Goal: Task Accomplishment & Management: Complete application form

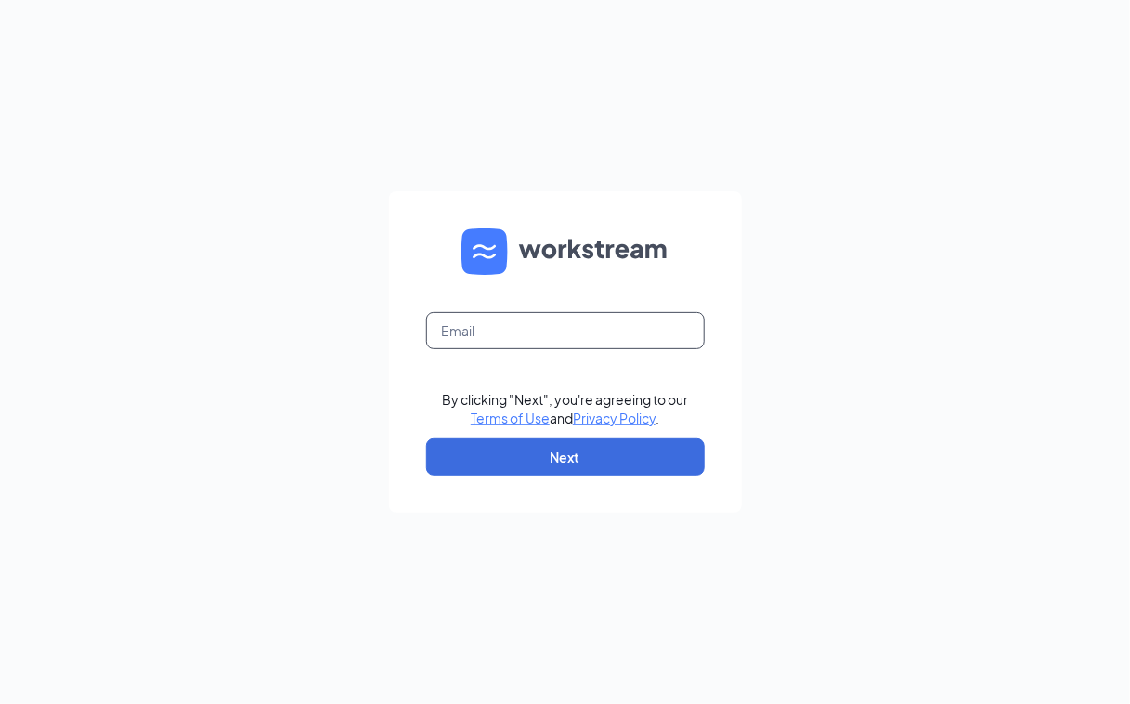
click at [518, 337] on input "text" at bounding box center [565, 330] width 279 height 37
type input "store1248@melanbo.net"
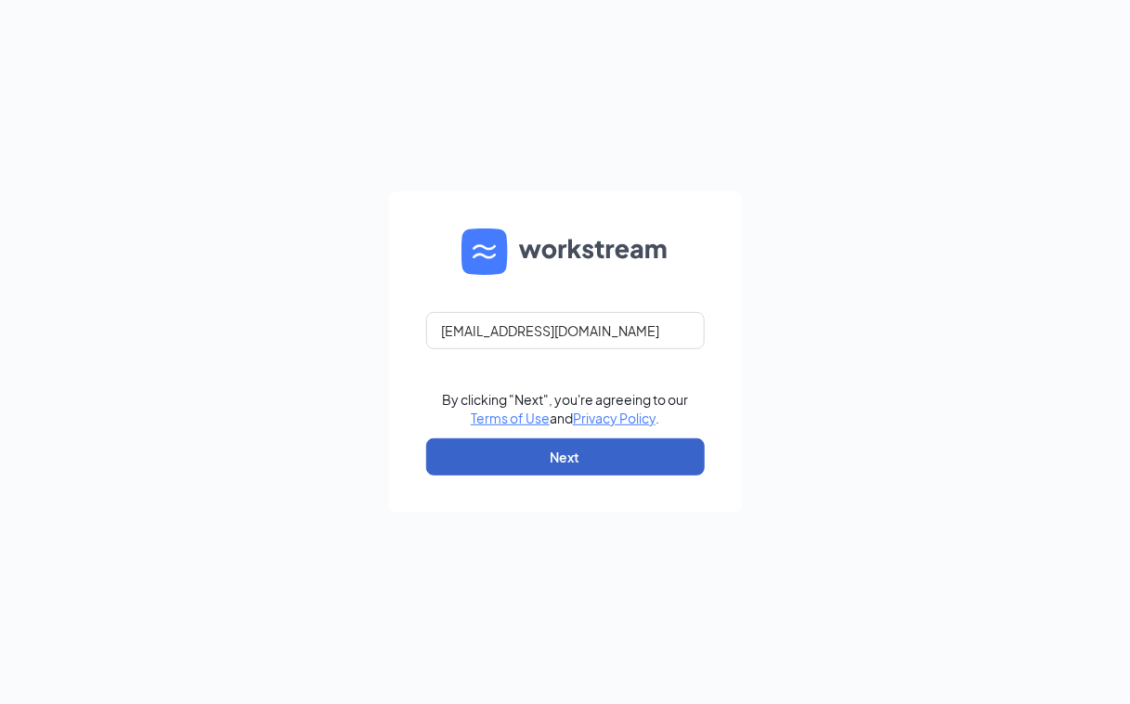
click at [483, 457] on button "Next" at bounding box center [565, 456] width 279 height 37
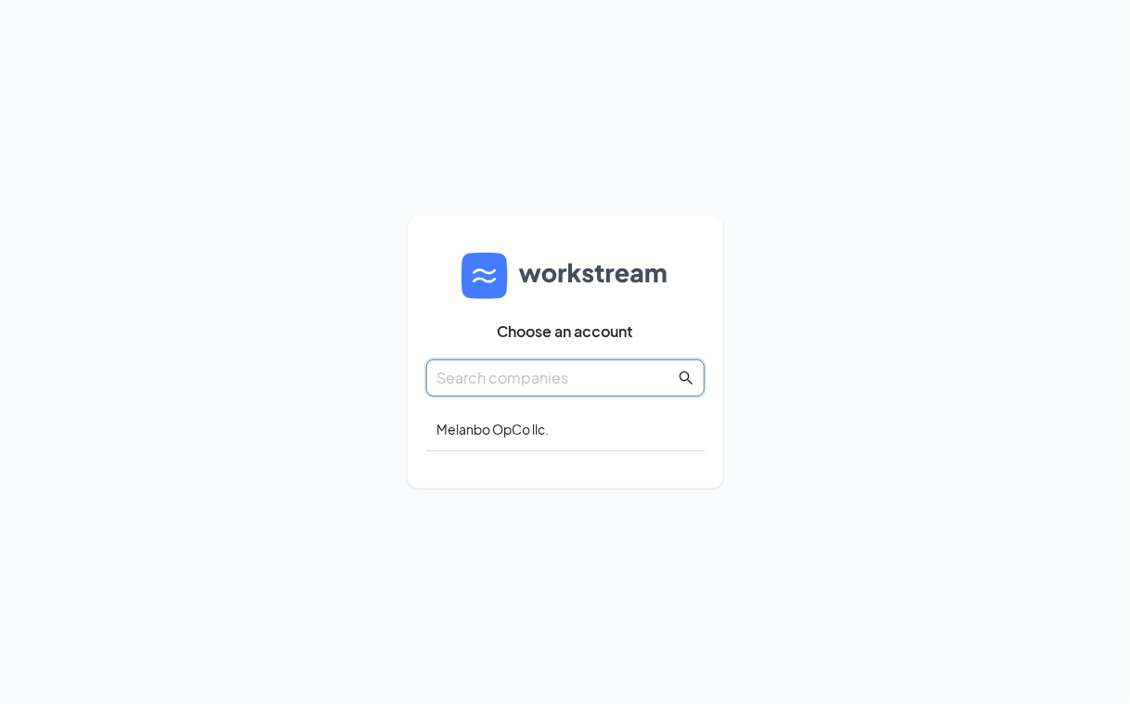
click at [518, 385] on input "text" at bounding box center [556, 377] width 238 height 23
click at [555, 479] on div "Choose an account Melanbo OpCo llc." at bounding box center [566, 351] width 316 height 273
click at [538, 460] on div "Choose an account Melanbo OpCo llc." at bounding box center [565, 352] width 279 height 236
drag, startPoint x: 538, startPoint y: 460, endPoint x: 485, endPoint y: 460, distance: 53.8
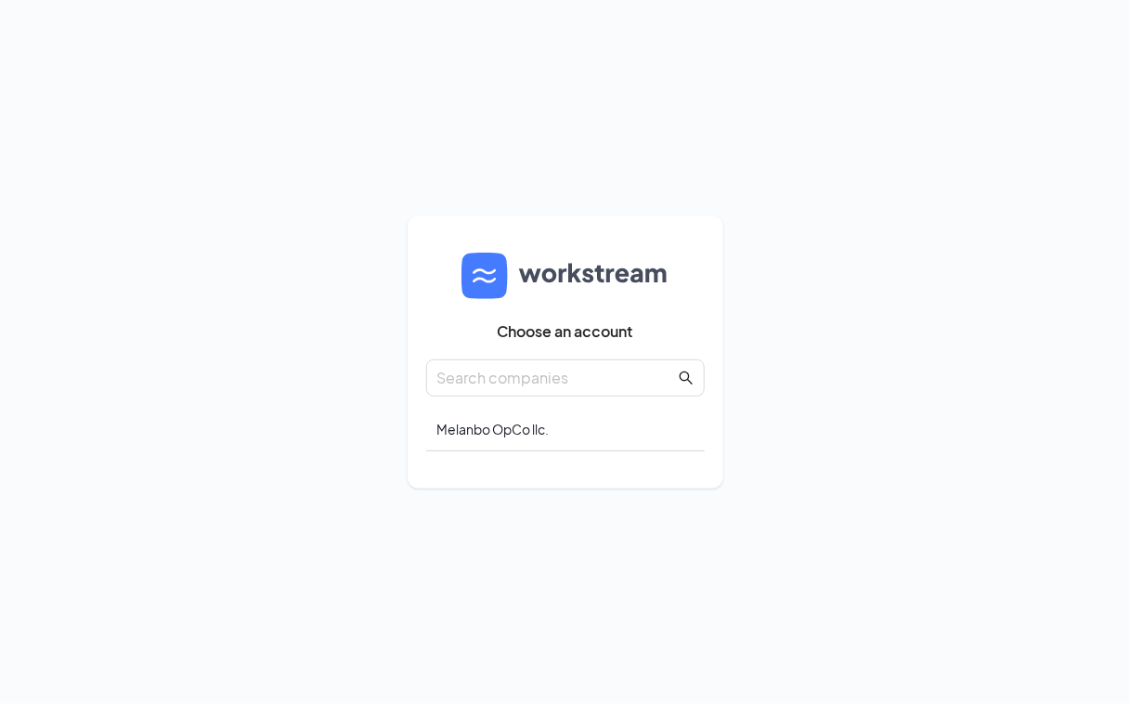
click at [485, 460] on div "Choose an account Melanbo OpCo llc." at bounding box center [565, 352] width 279 height 236
click at [661, 420] on div "Melanbo OpCo llc." at bounding box center [565, 430] width 279 height 44
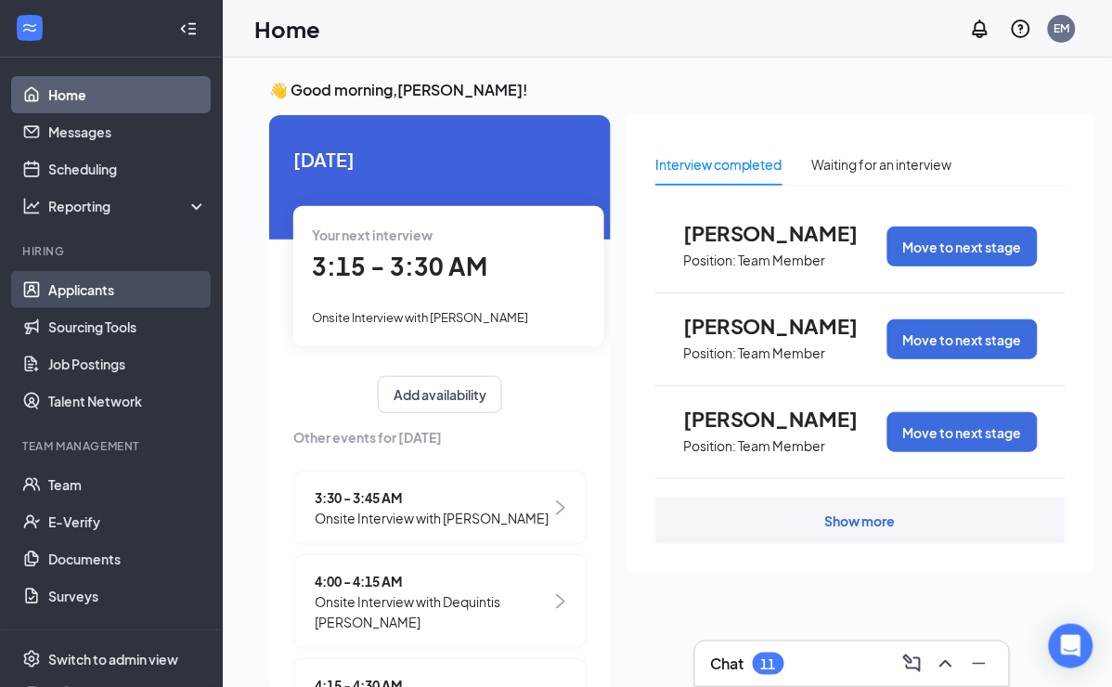
click at [127, 295] on link "Applicants" at bounding box center [127, 289] width 159 height 37
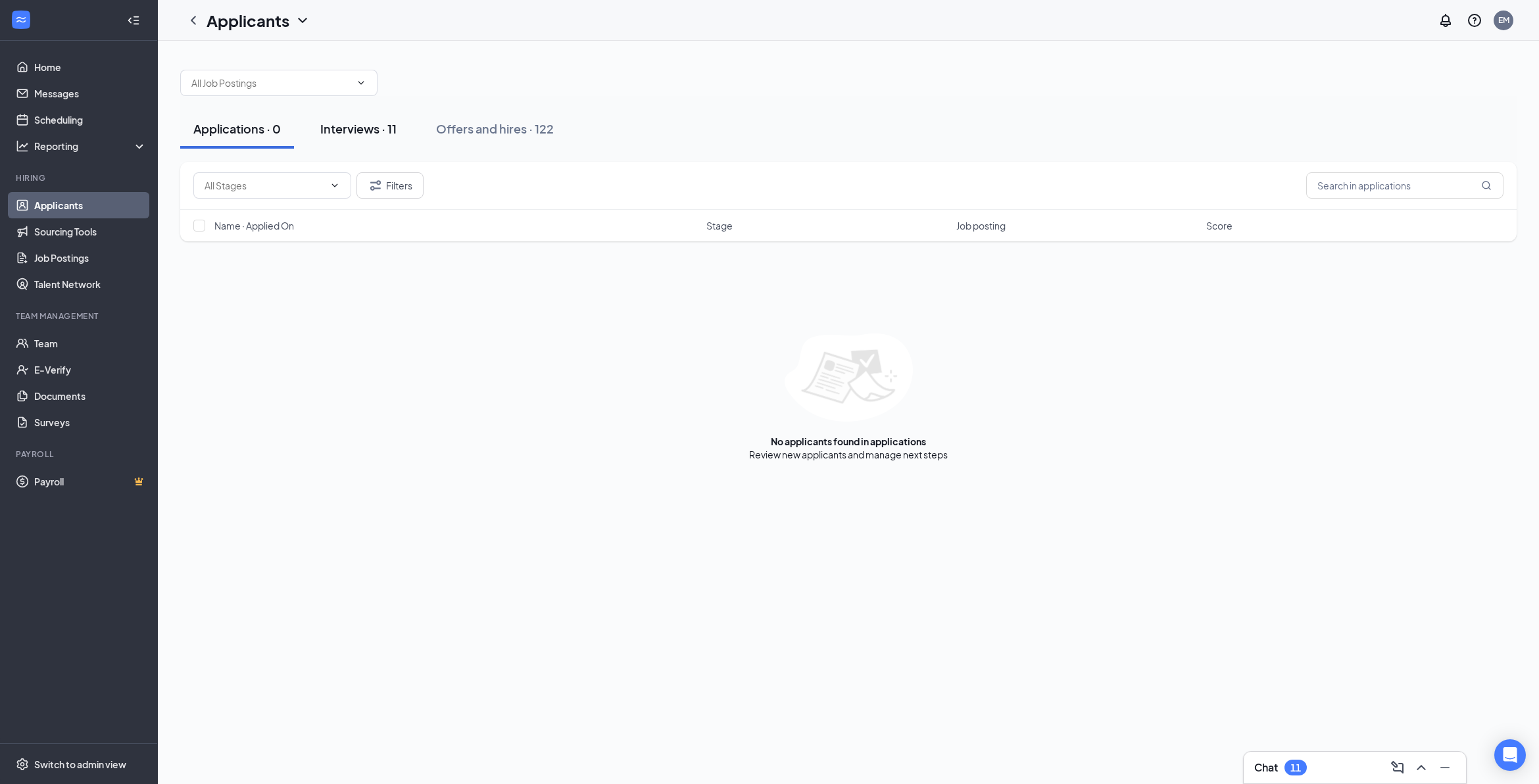
click at [362, 129] on div "Interviews · 11" at bounding box center [359, 128] width 77 height 16
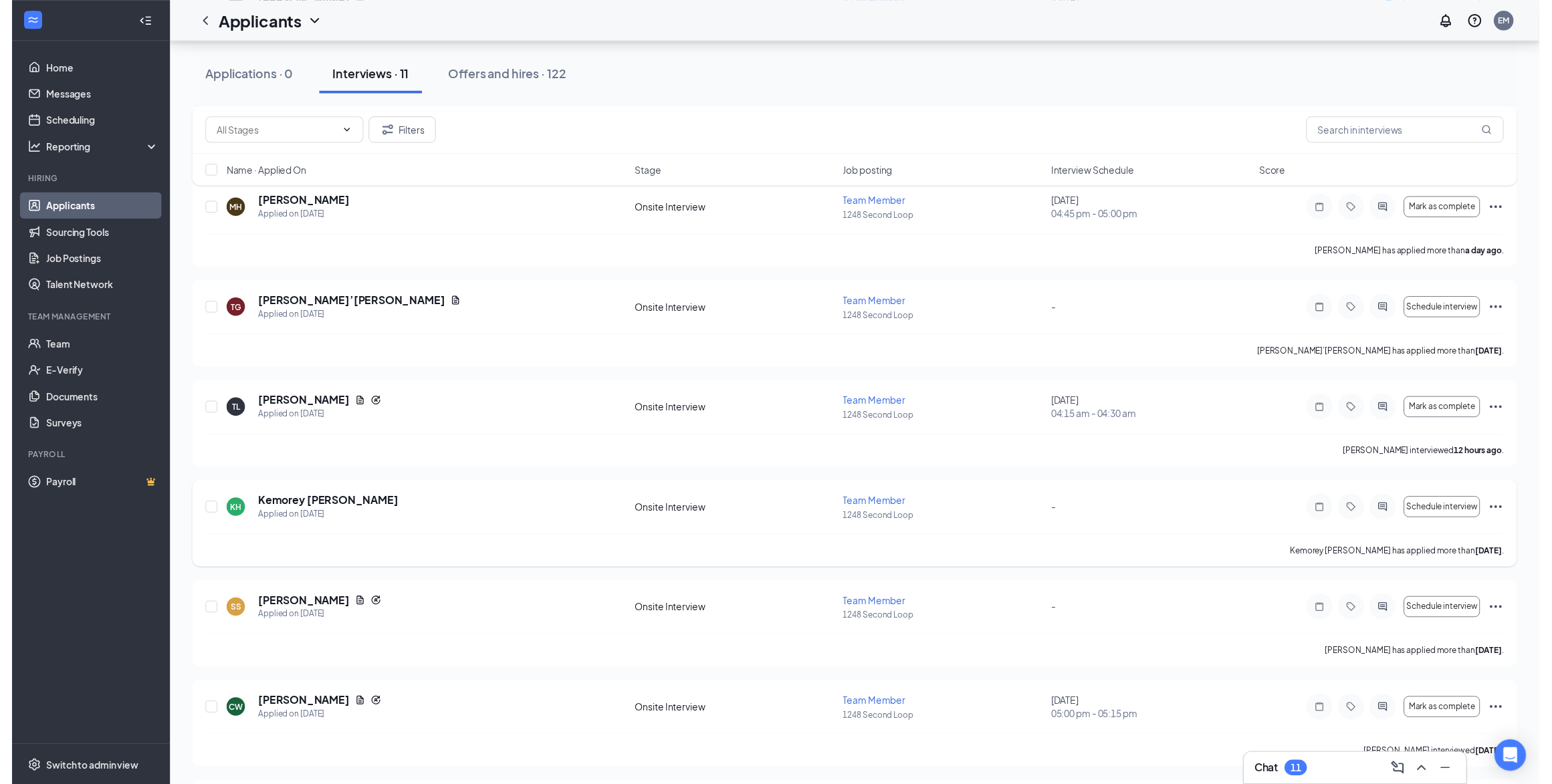
scroll to position [418, 0]
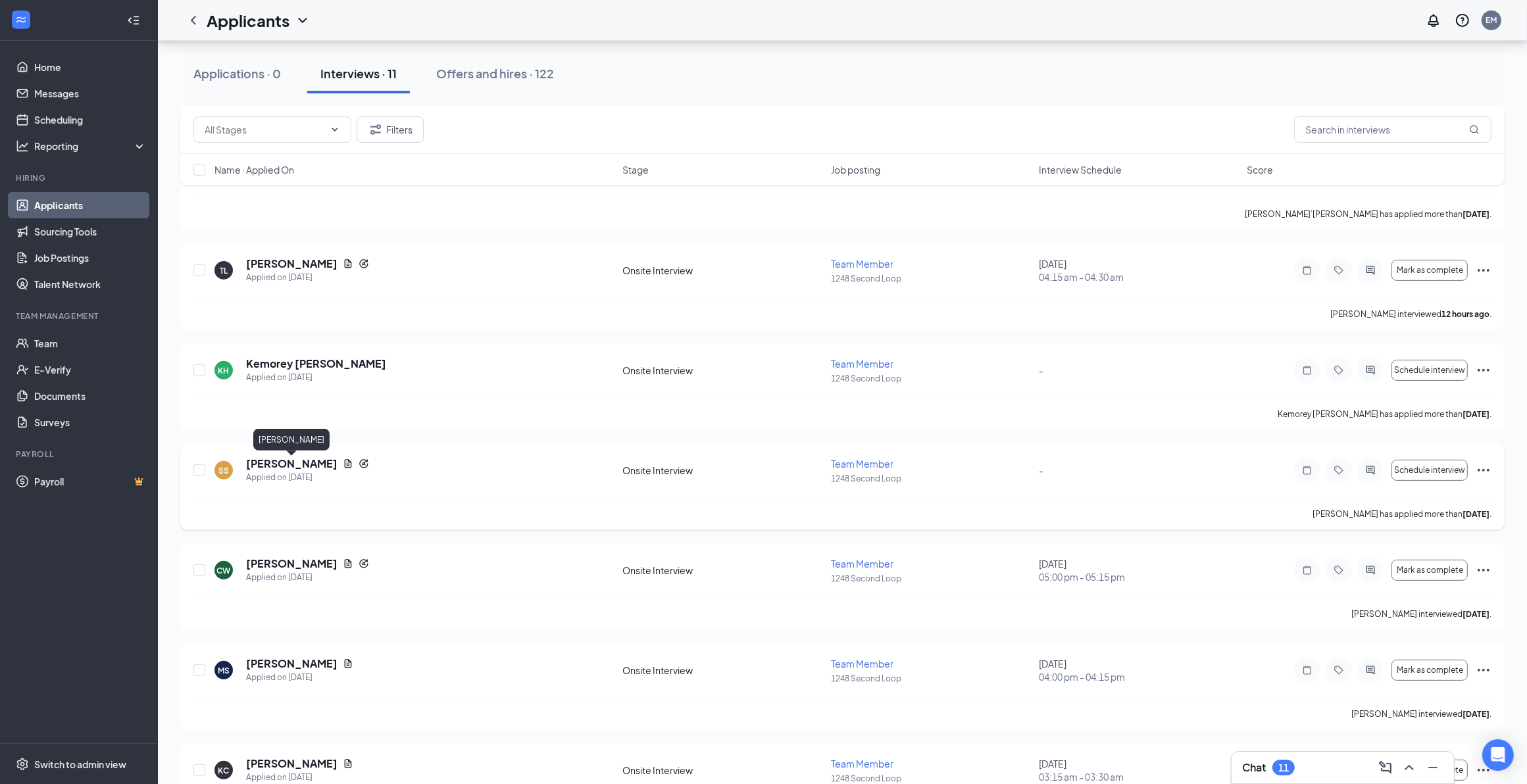
click at [288, 461] on h5 "shamiya singletary" at bounding box center [291, 463] width 91 height 14
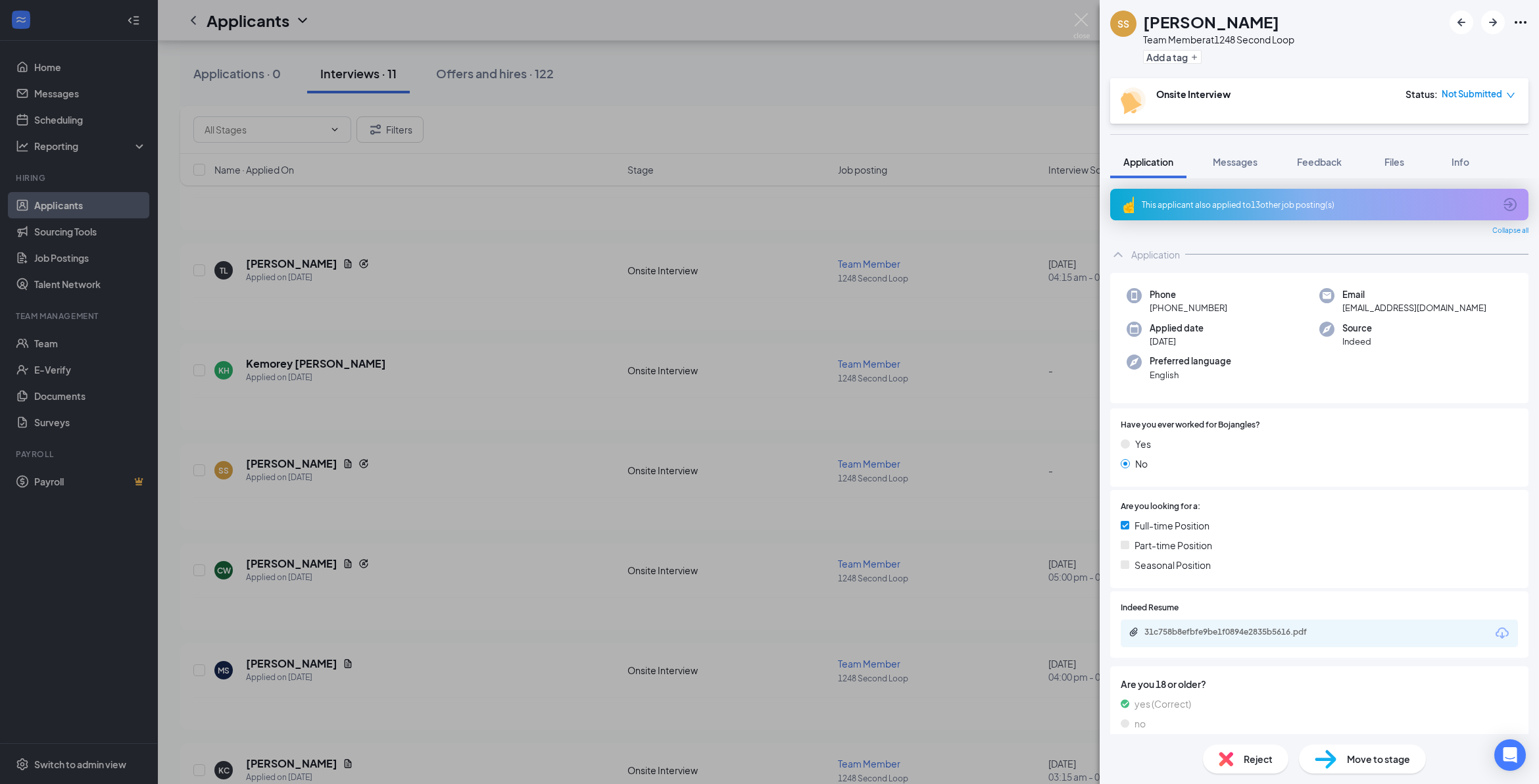
click at [800, 498] on span "Reject" at bounding box center [1258, 759] width 29 height 14
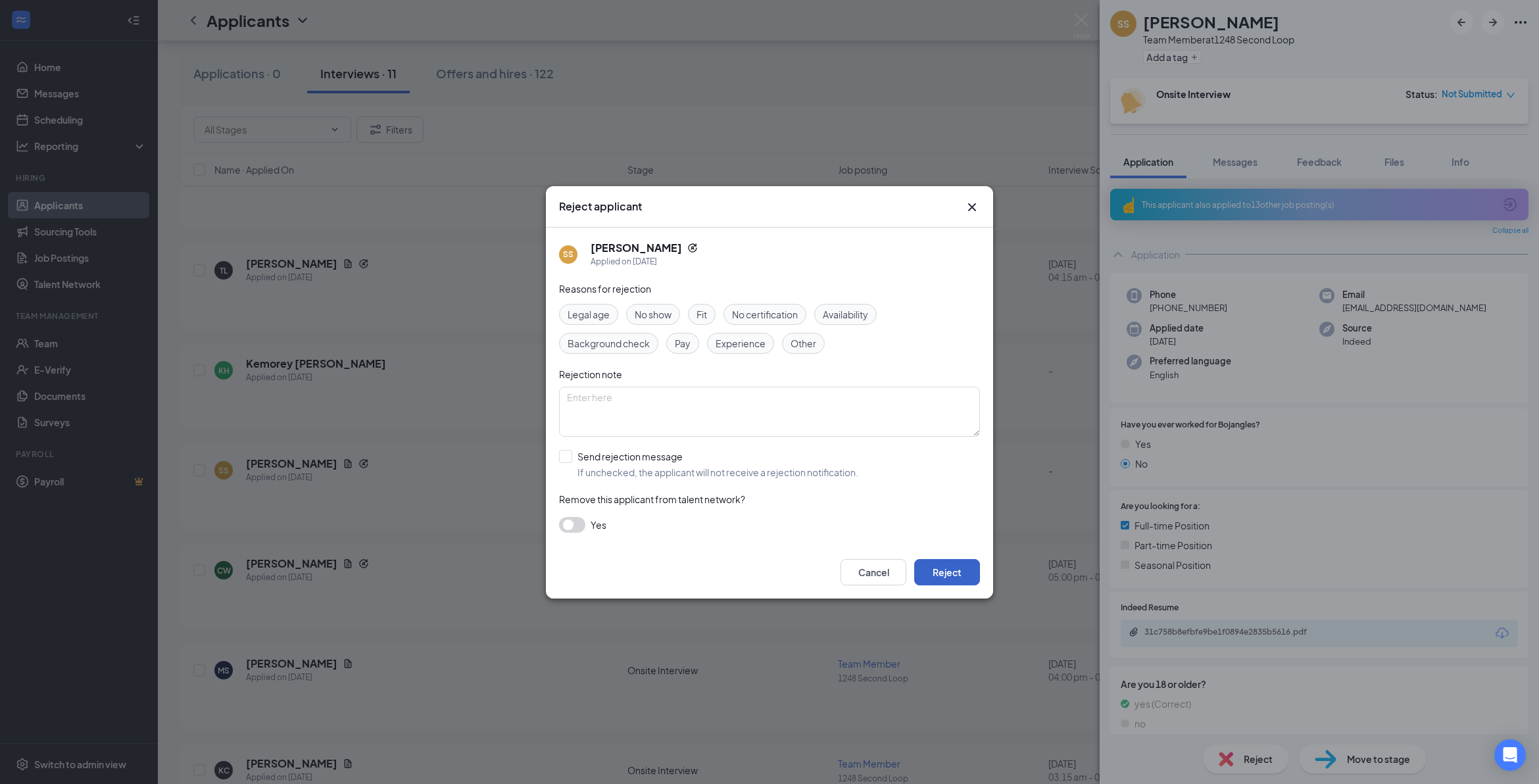
click at [800, 498] on button "Reject" at bounding box center [947, 572] width 66 height 26
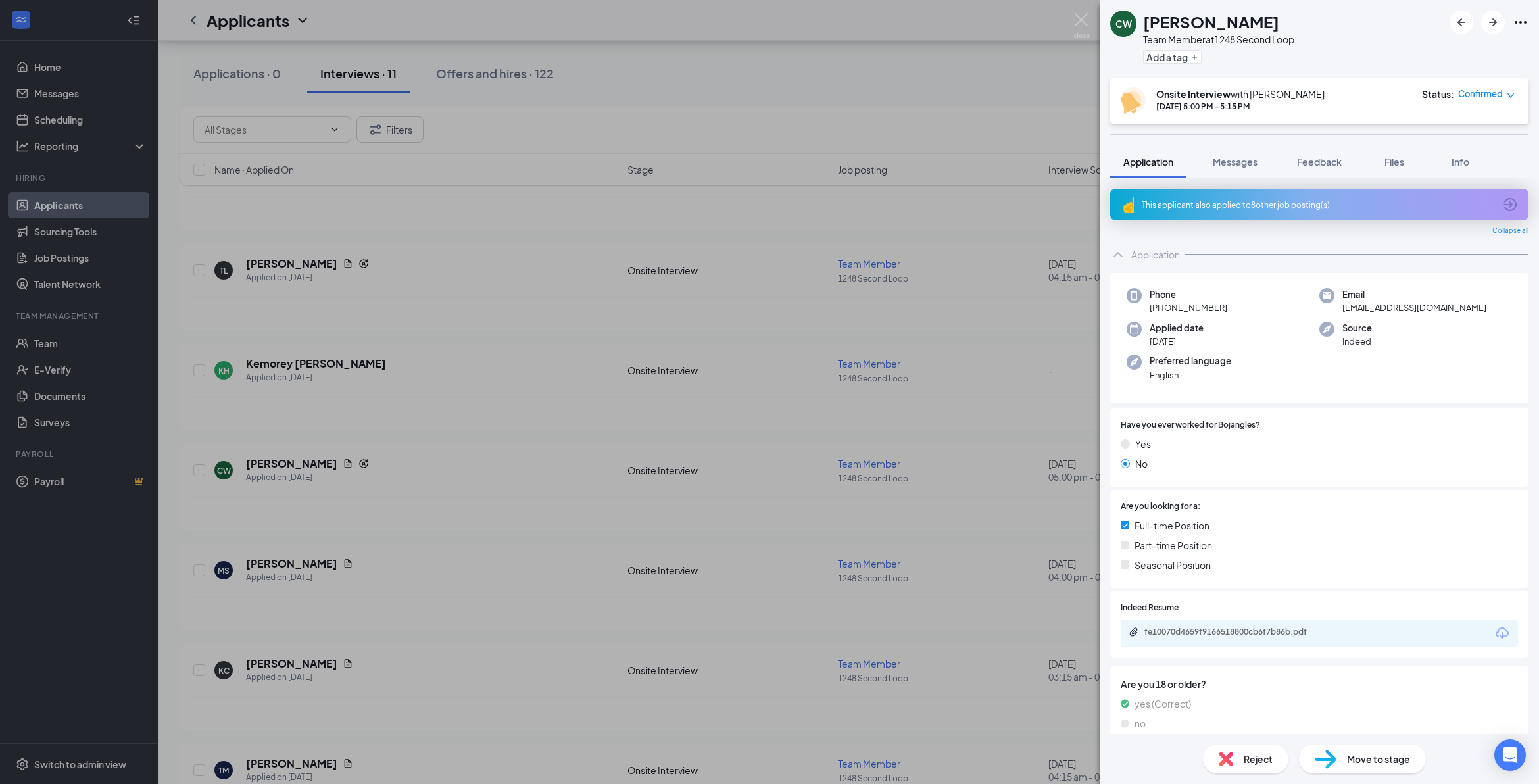
click at [289, 471] on div "CW Charles Williams Team Member at 1248 Second Loop Add a tag Onsite Interview …" at bounding box center [770, 392] width 1539 height 784
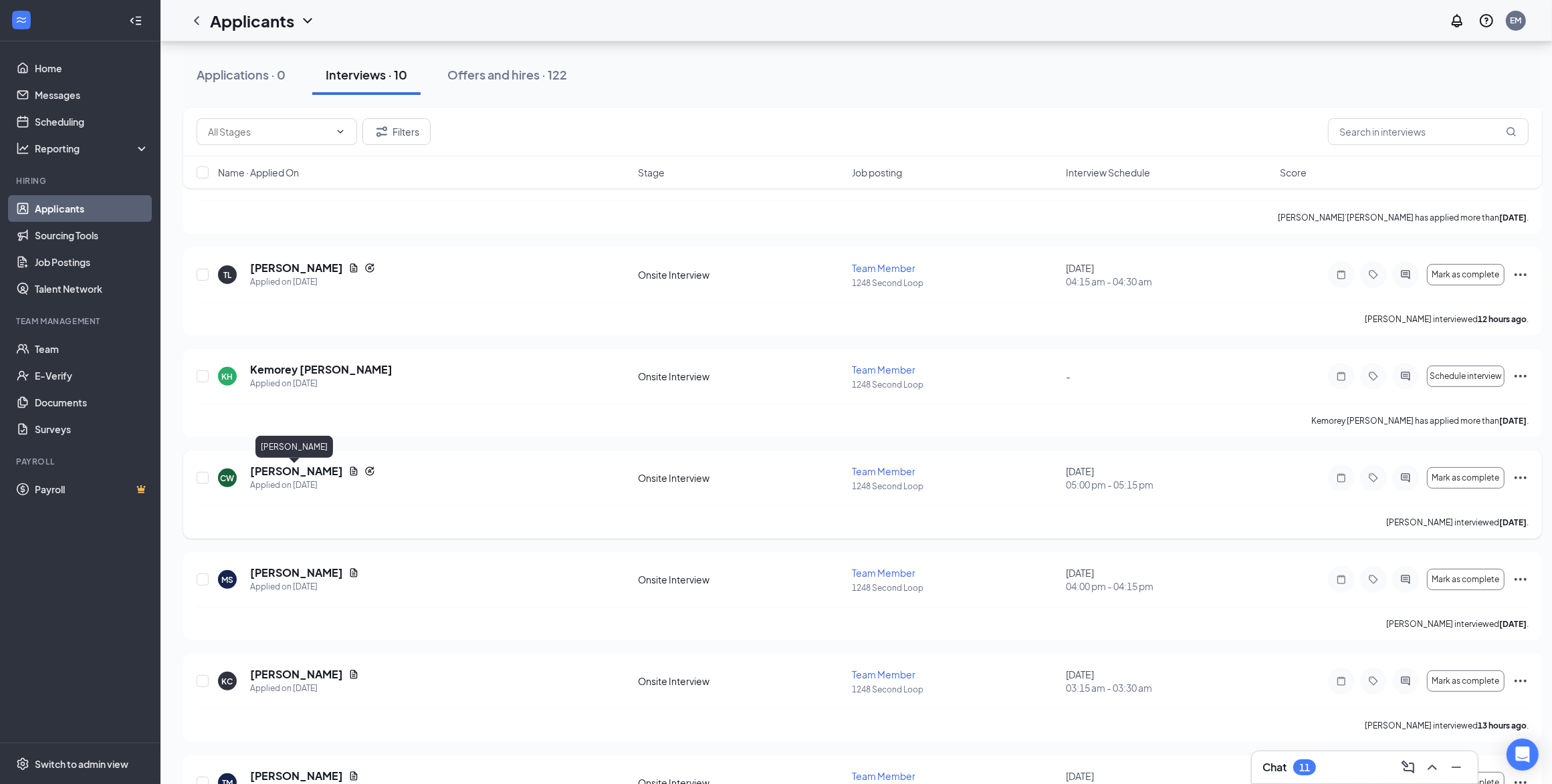
click at [319, 469] on h5 "Charles Williams" at bounding box center [296, 471] width 93 height 14
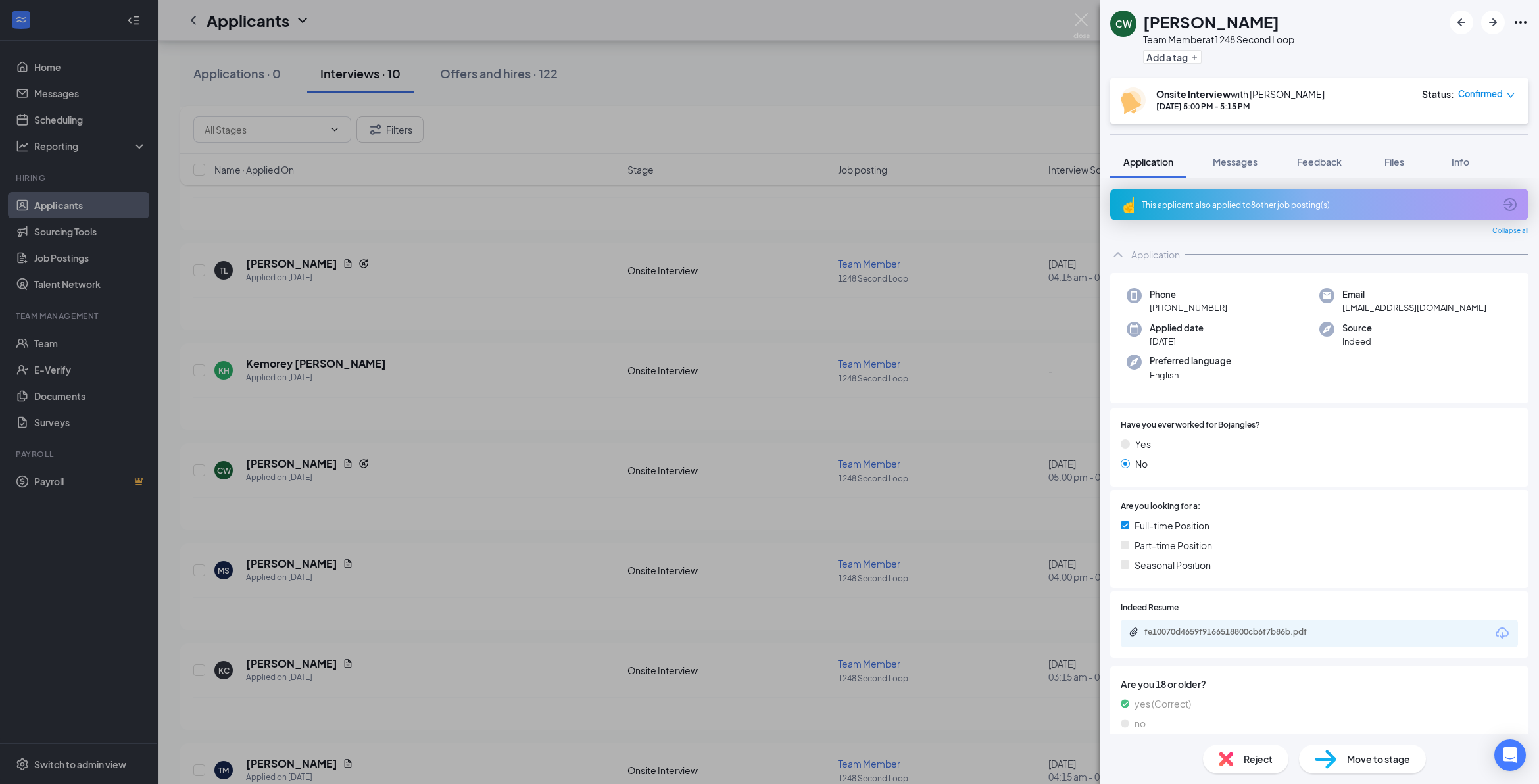
click at [800, 498] on span "Reject" at bounding box center [1258, 759] width 29 height 14
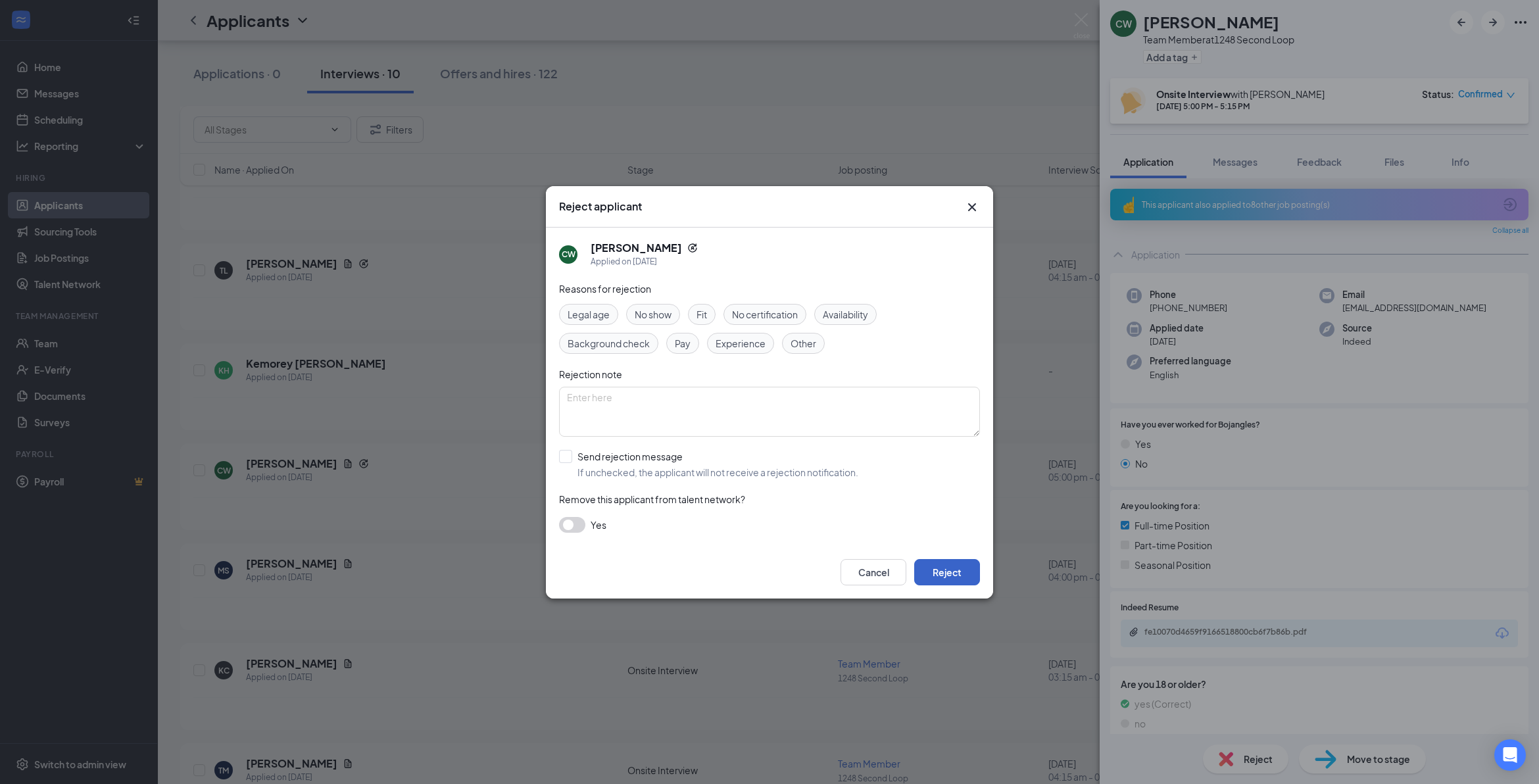
click at [800, 498] on button "Reject" at bounding box center [947, 572] width 66 height 26
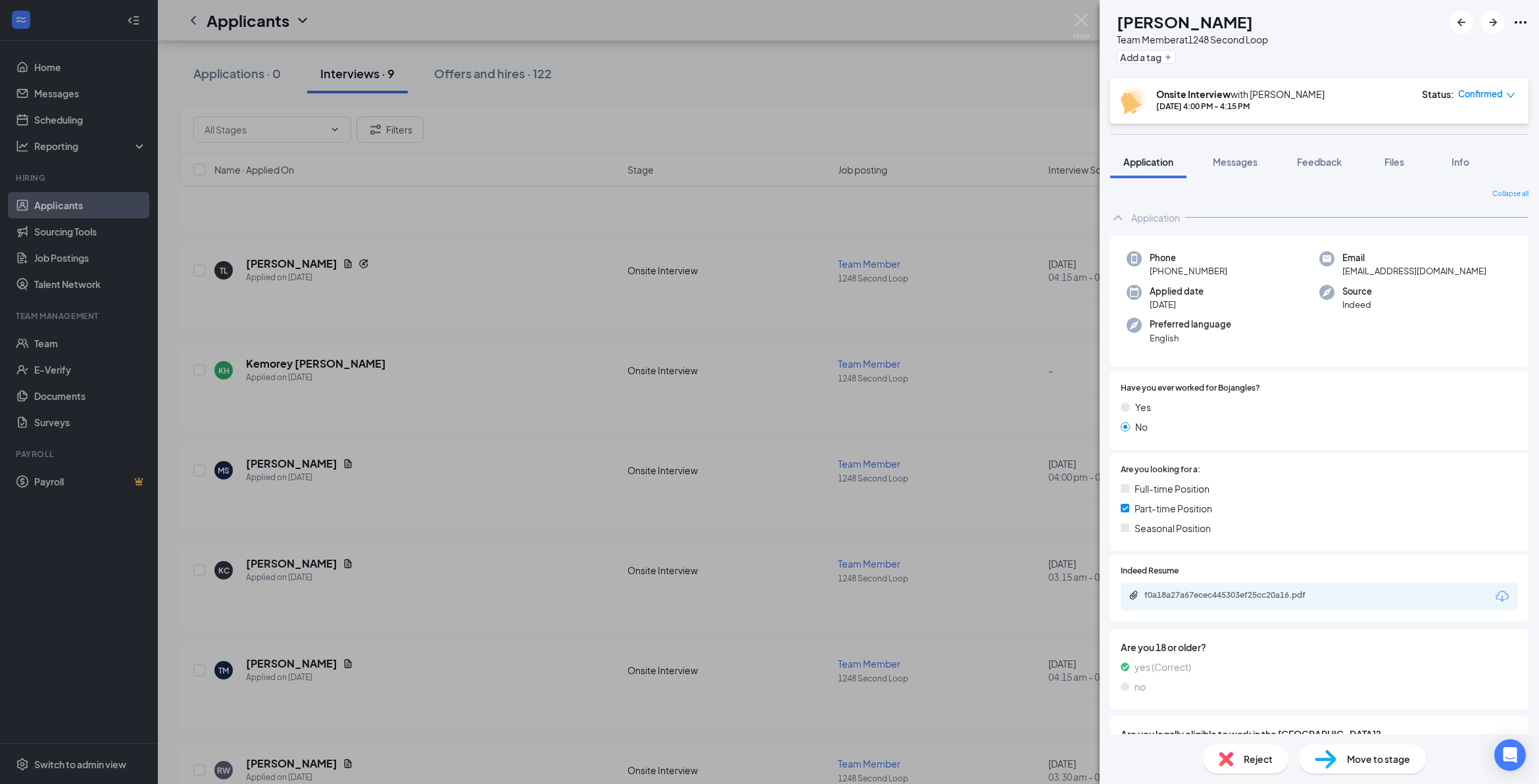
click at [288, 462] on div "MS Mackenzie Smith Team Member at 1248 Second Loop Add a tag Onsite Interview w…" at bounding box center [770, 392] width 1539 height 784
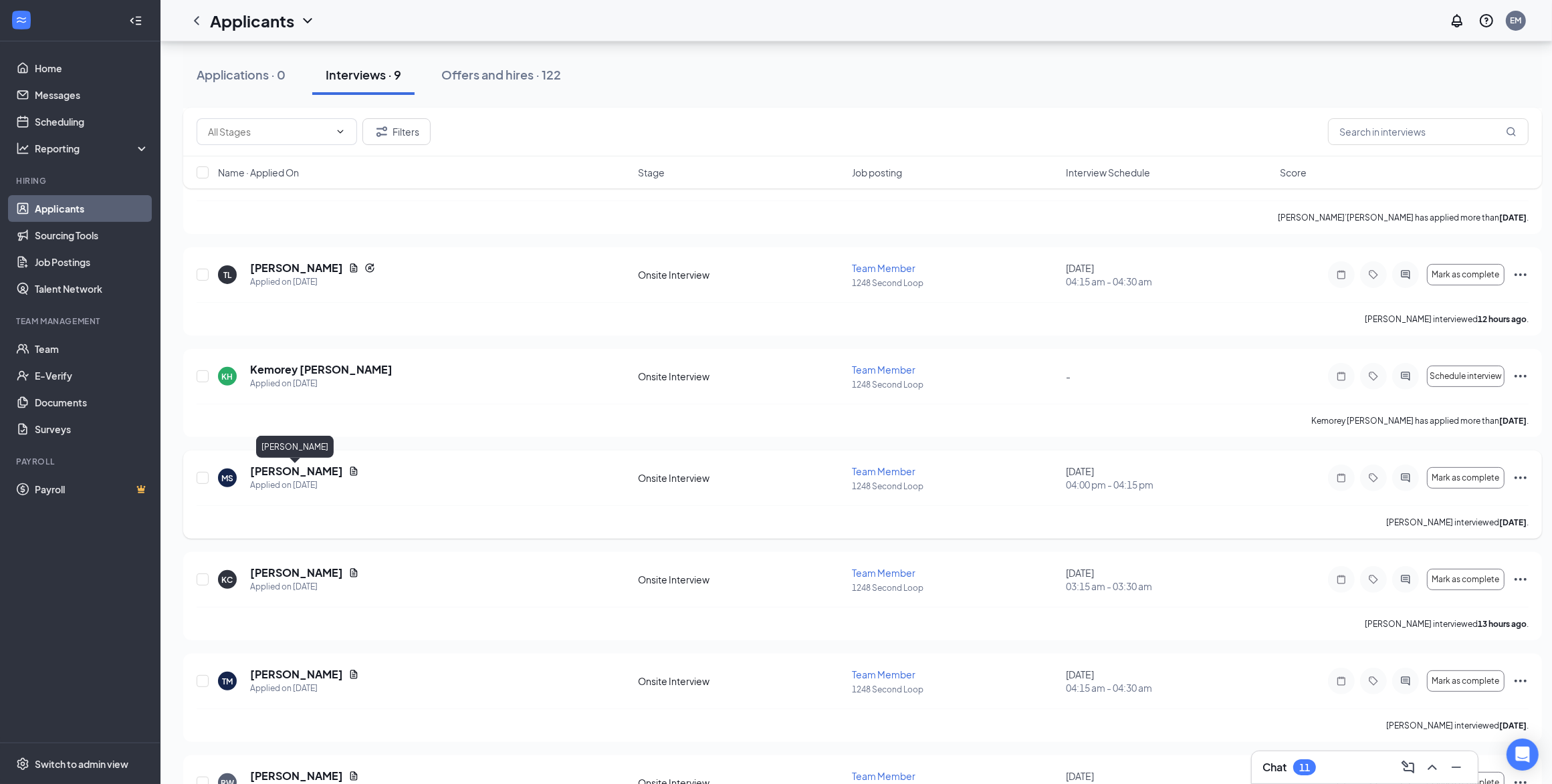
click at [291, 472] on h5 "Mackenzie Smith" at bounding box center [296, 471] width 93 height 14
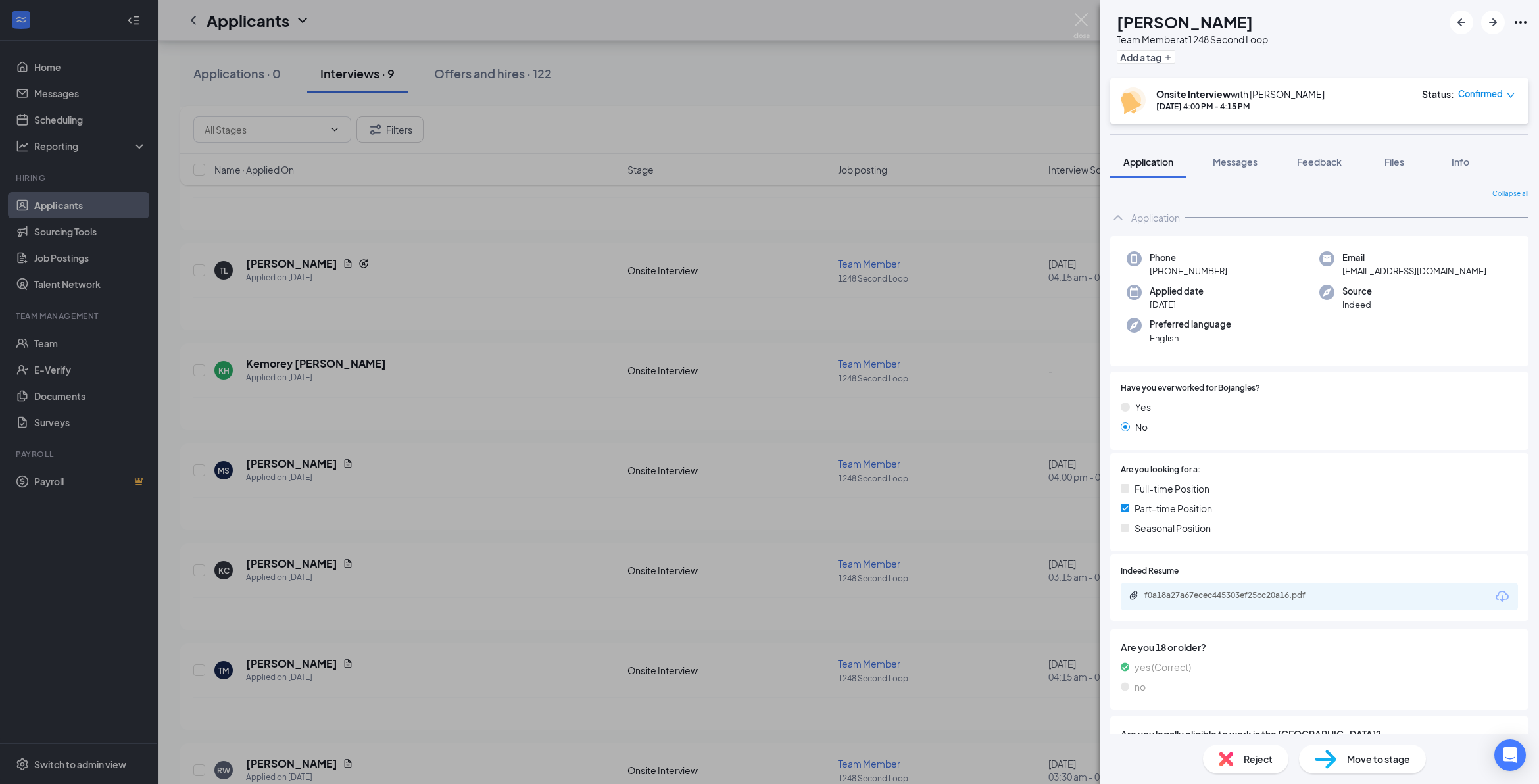
click at [800, 498] on span "Reject" at bounding box center [1258, 759] width 29 height 14
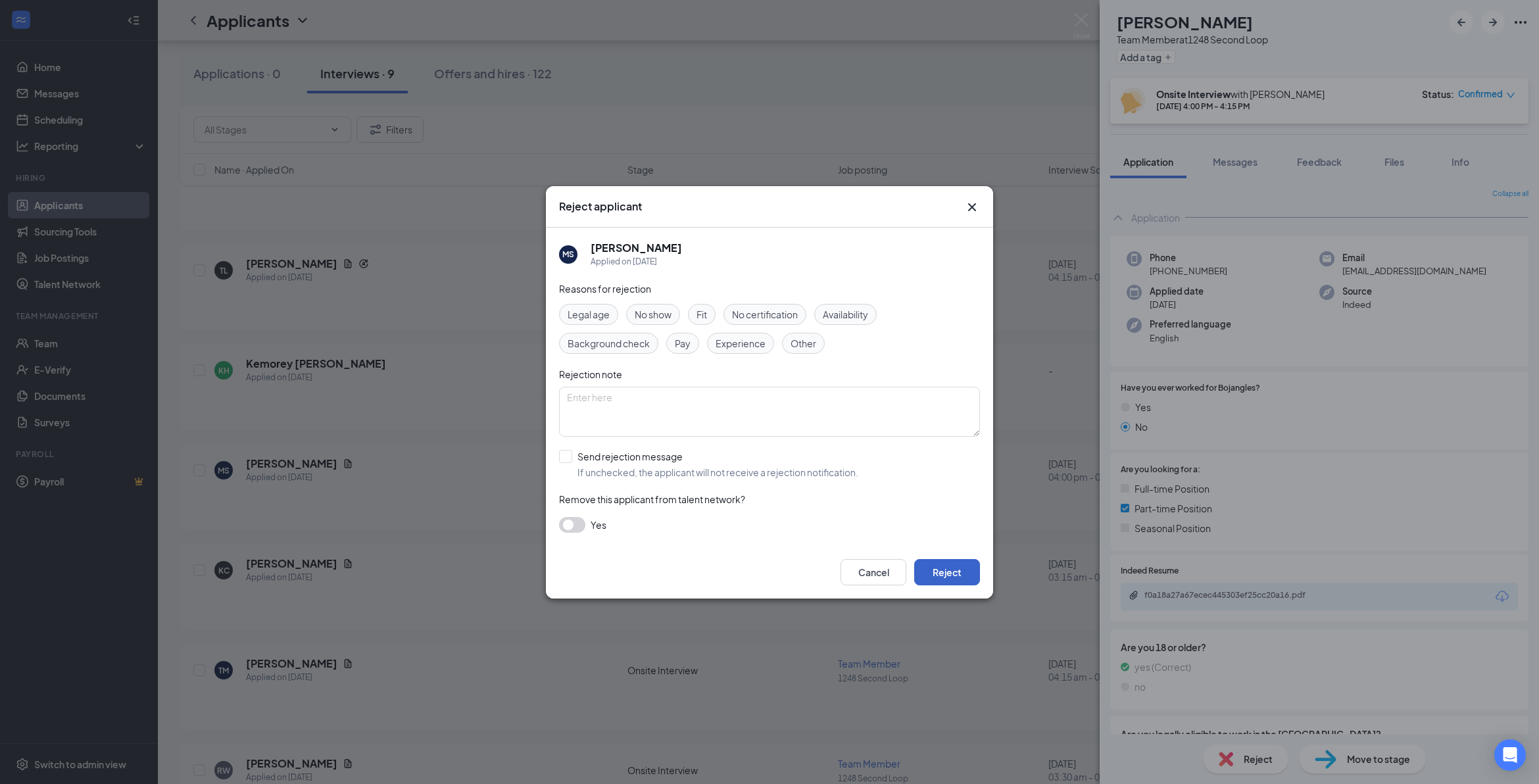
click at [800, 498] on button "Reject" at bounding box center [947, 572] width 66 height 26
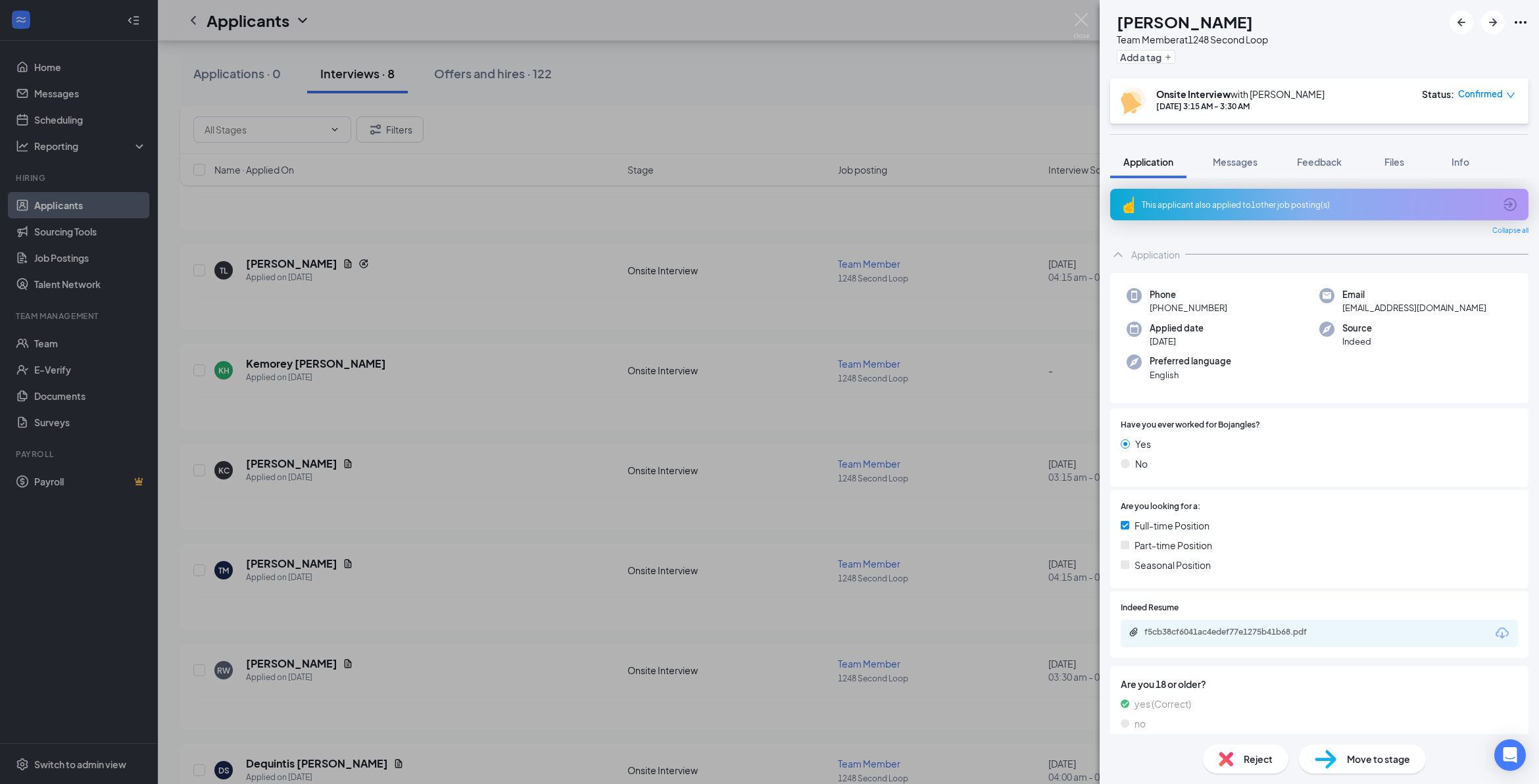
click at [281, 498] on div "KC Konalino Carson Team Member at 1248 Second Loop Add a tag Onsite Interview w…" at bounding box center [770, 392] width 1539 height 784
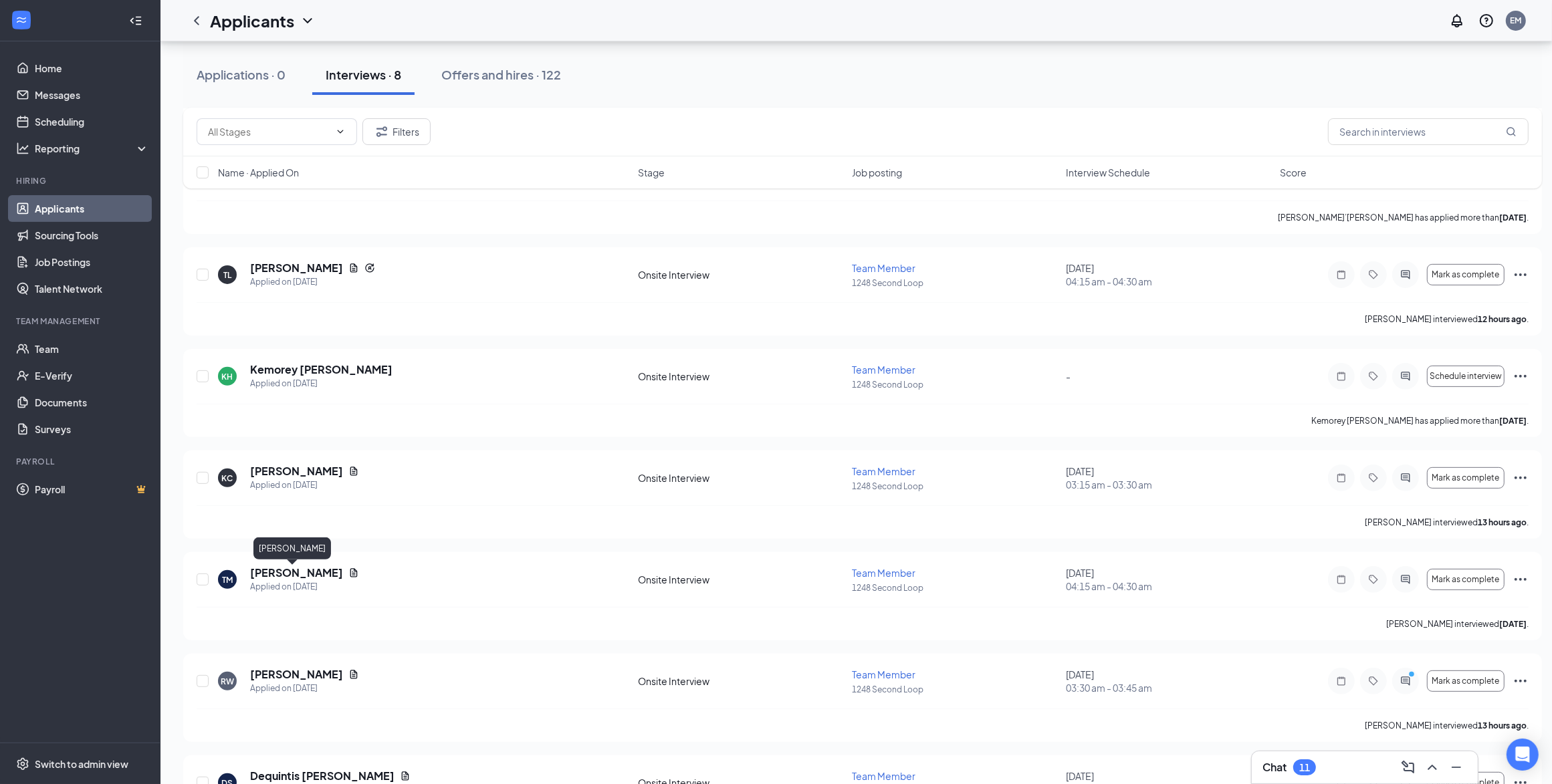
click at [285, 506] on h5 "Taz Mahoney" at bounding box center [296, 572] width 93 height 14
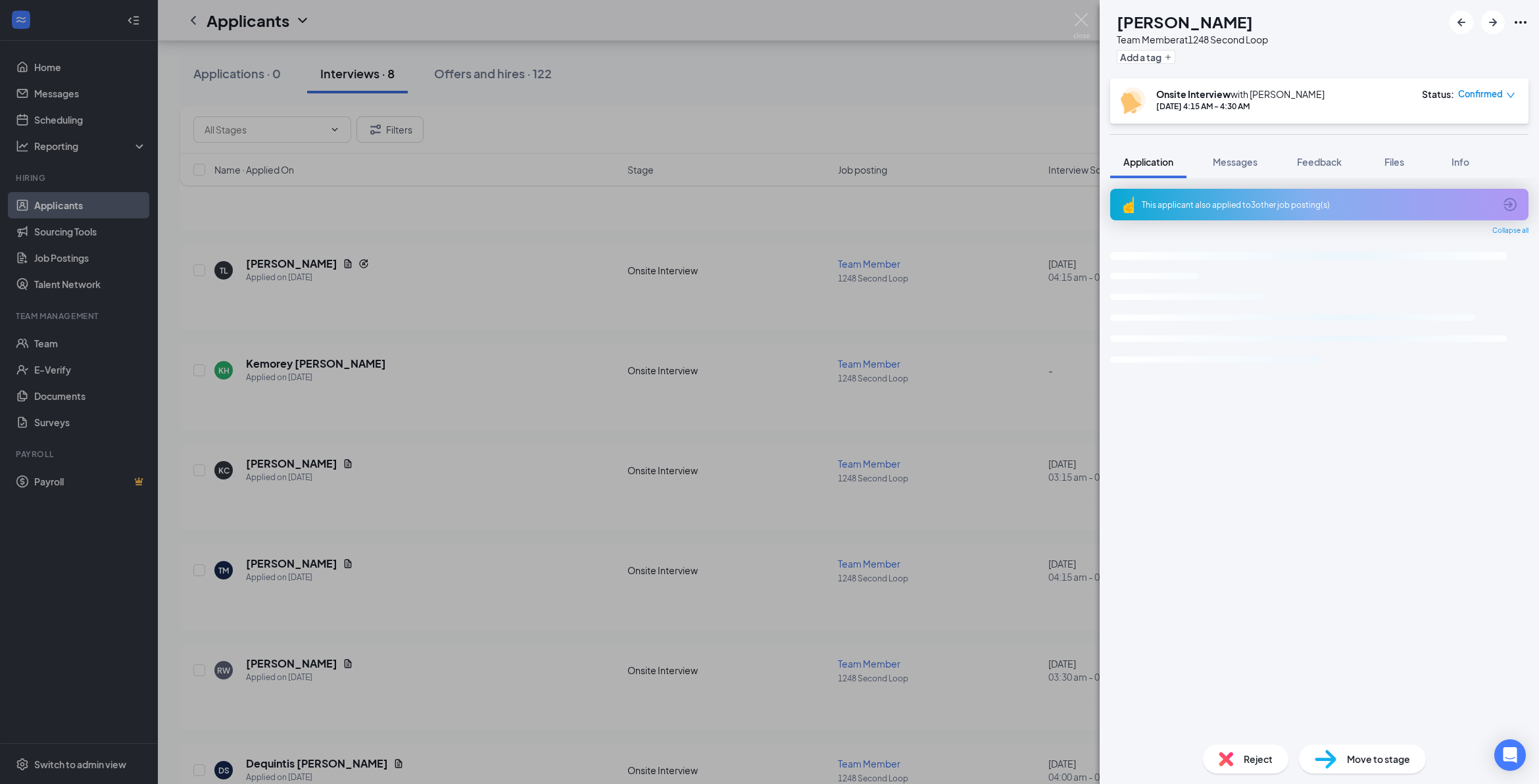
click at [800, 498] on span "Reject" at bounding box center [1258, 759] width 29 height 14
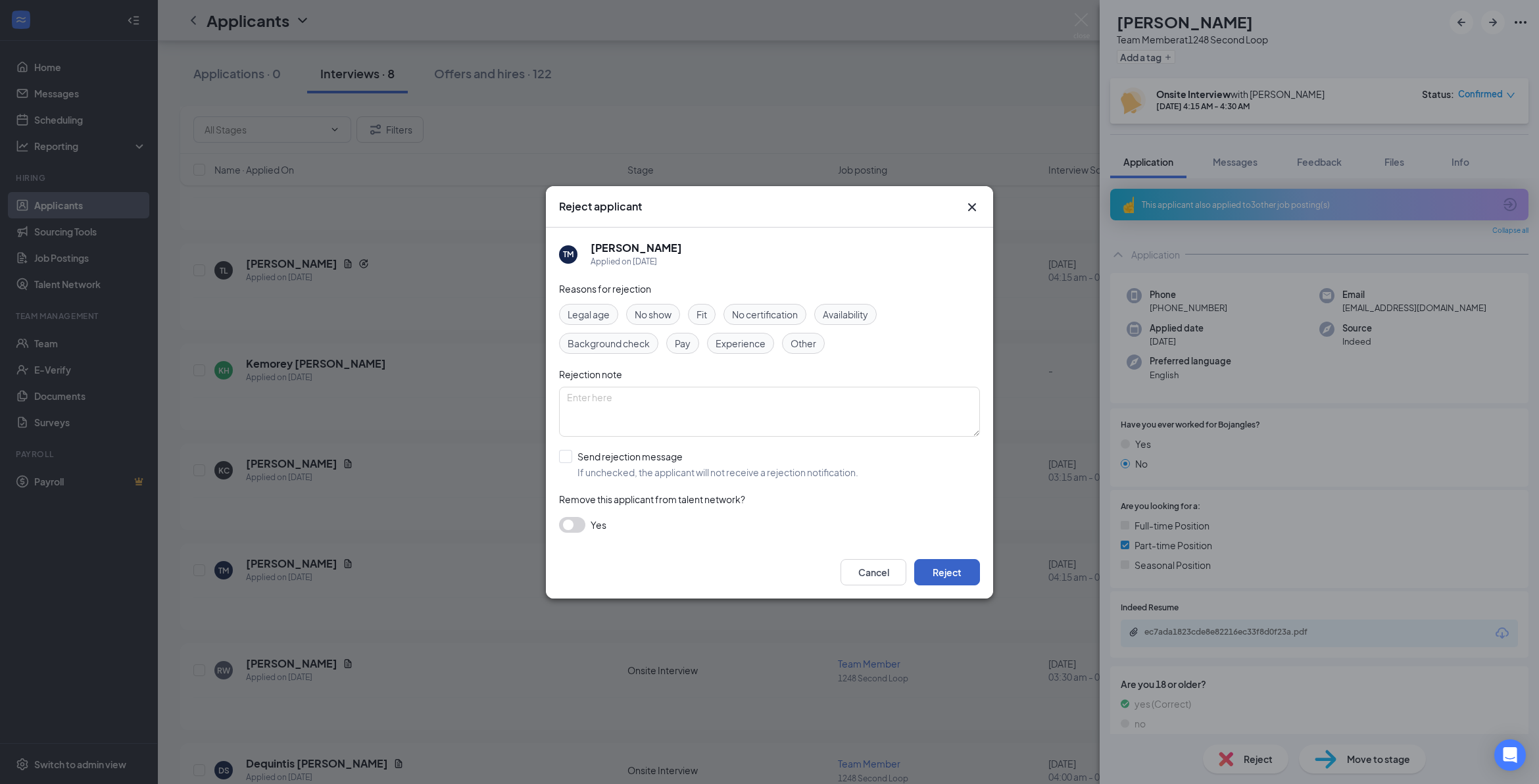
drag, startPoint x: 965, startPoint y: 571, endPoint x: 949, endPoint y: 573, distance: 16.1
click at [800, 498] on button "Reject" at bounding box center [947, 572] width 66 height 26
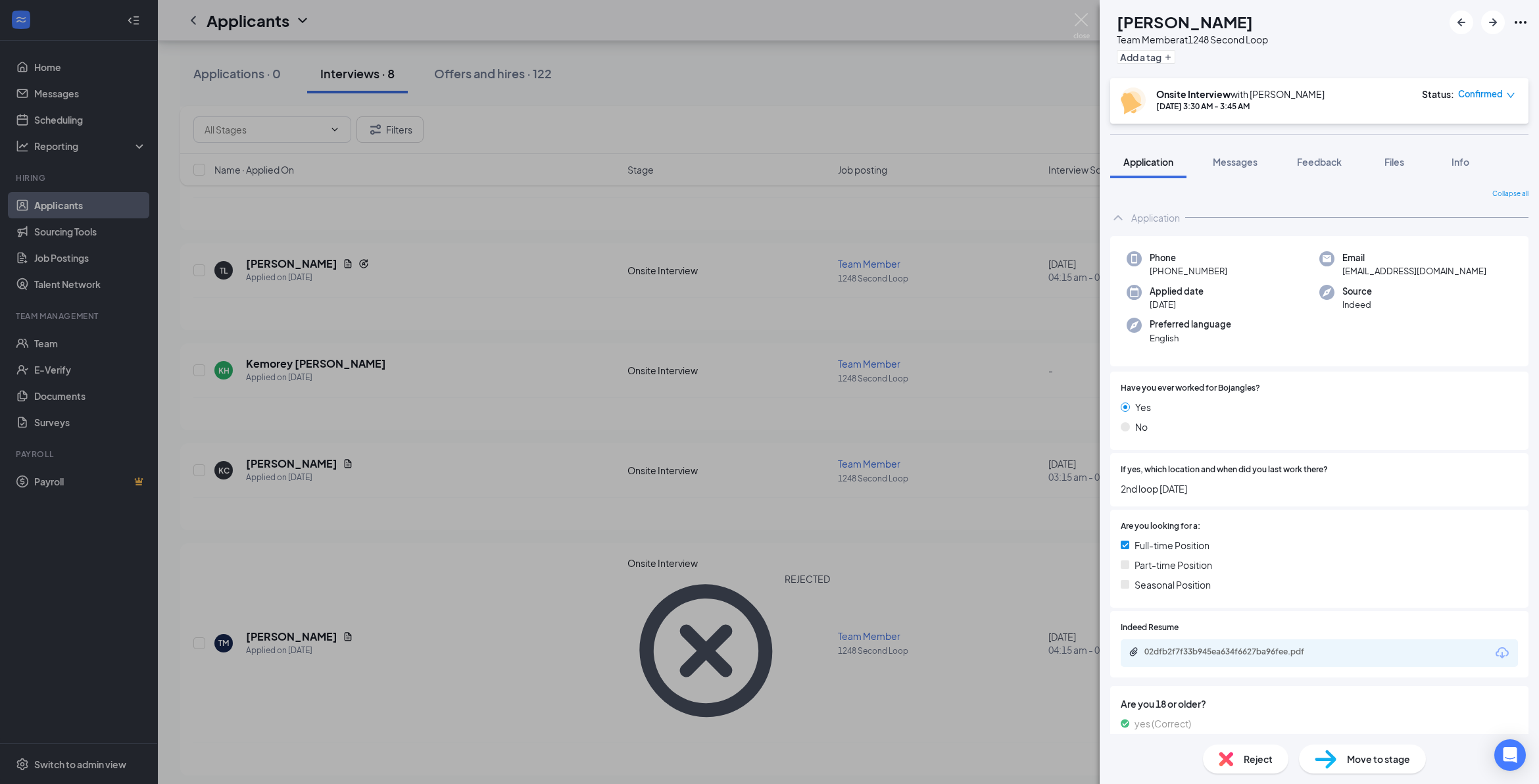
drag, startPoint x: 889, startPoint y: 48, endPoint x: 782, endPoint y: 112, distance: 124.7
click at [800, 50] on div "RW RON WHITE Team Member at 1248 Second Loop Add a tag Onsite Interview with Er…" at bounding box center [770, 392] width 1539 height 784
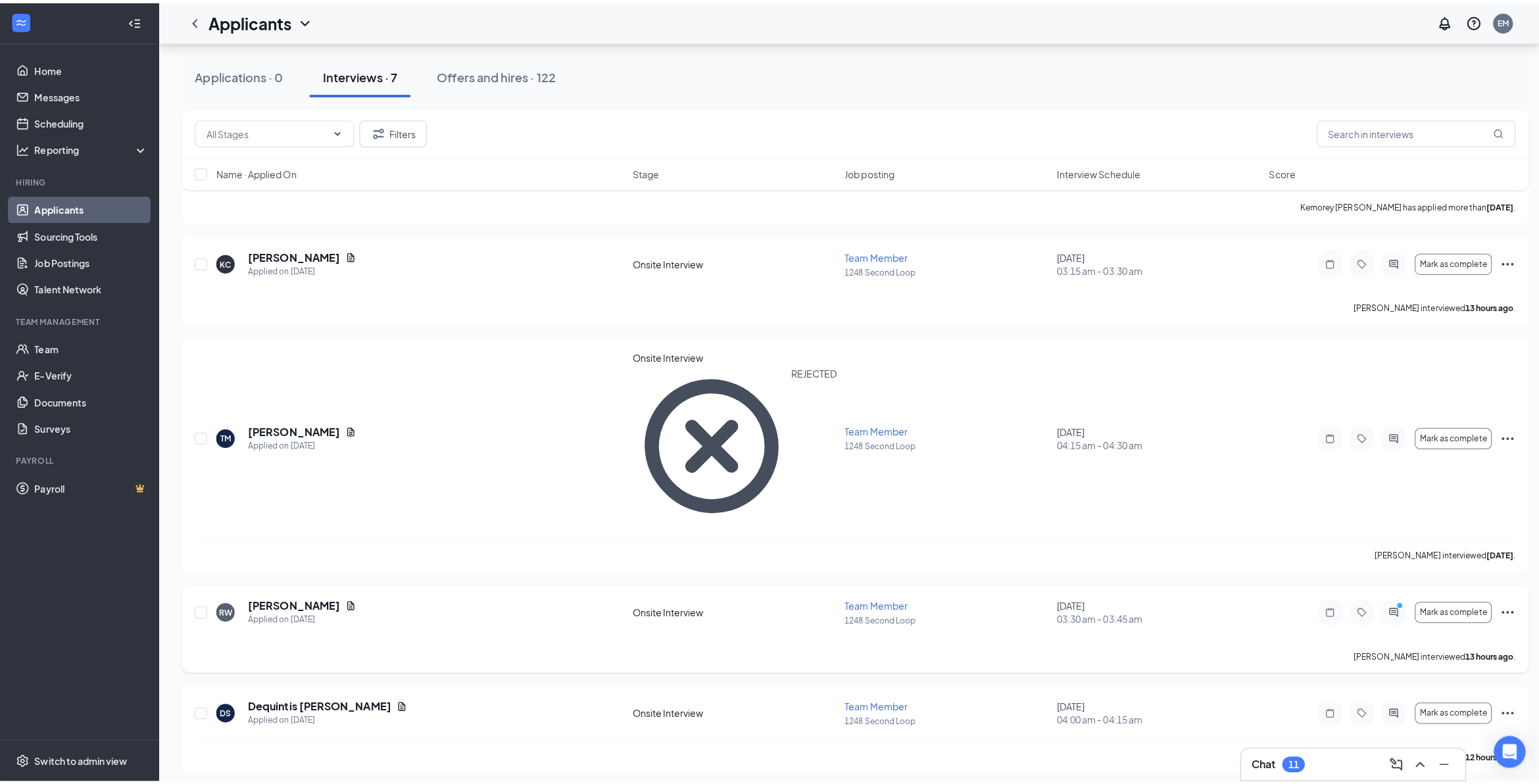
scroll to position [739, 0]
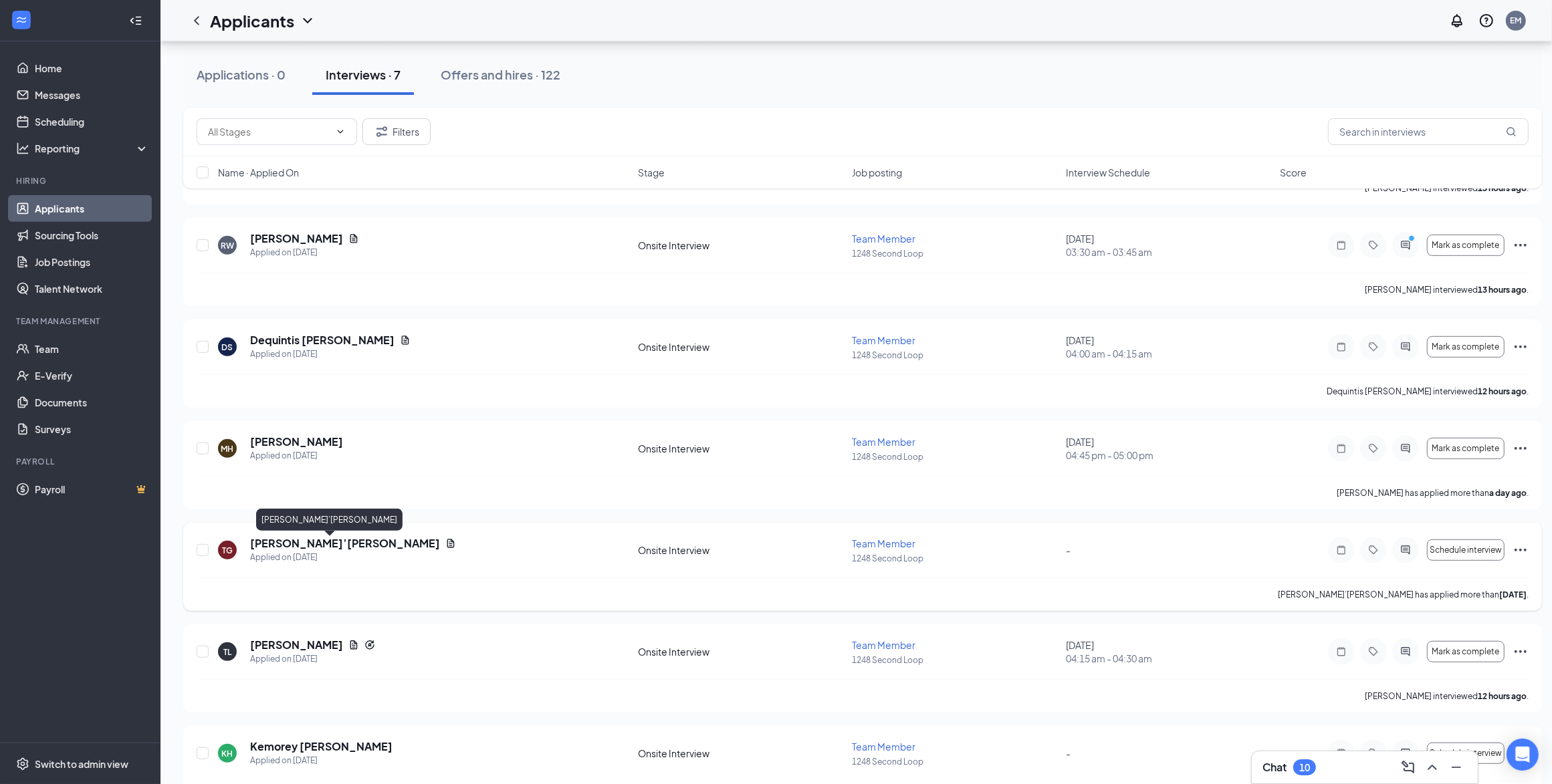
click at [292, 506] on h5 "Ty’Keirron Grant" at bounding box center [345, 544] width 190 height 14
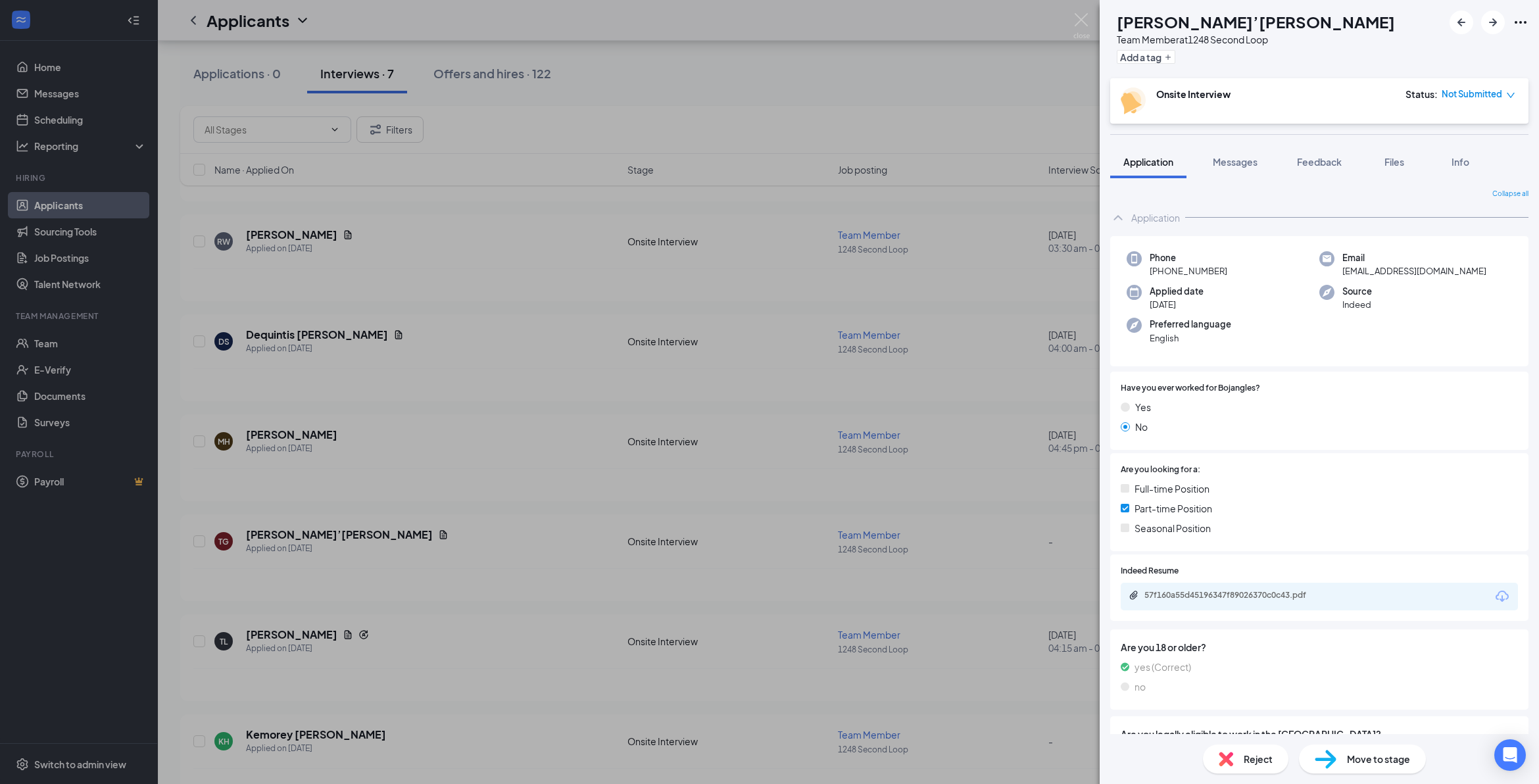
click at [800, 498] on span "Reject" at bounding box center [1258, 759] width 29 height 14
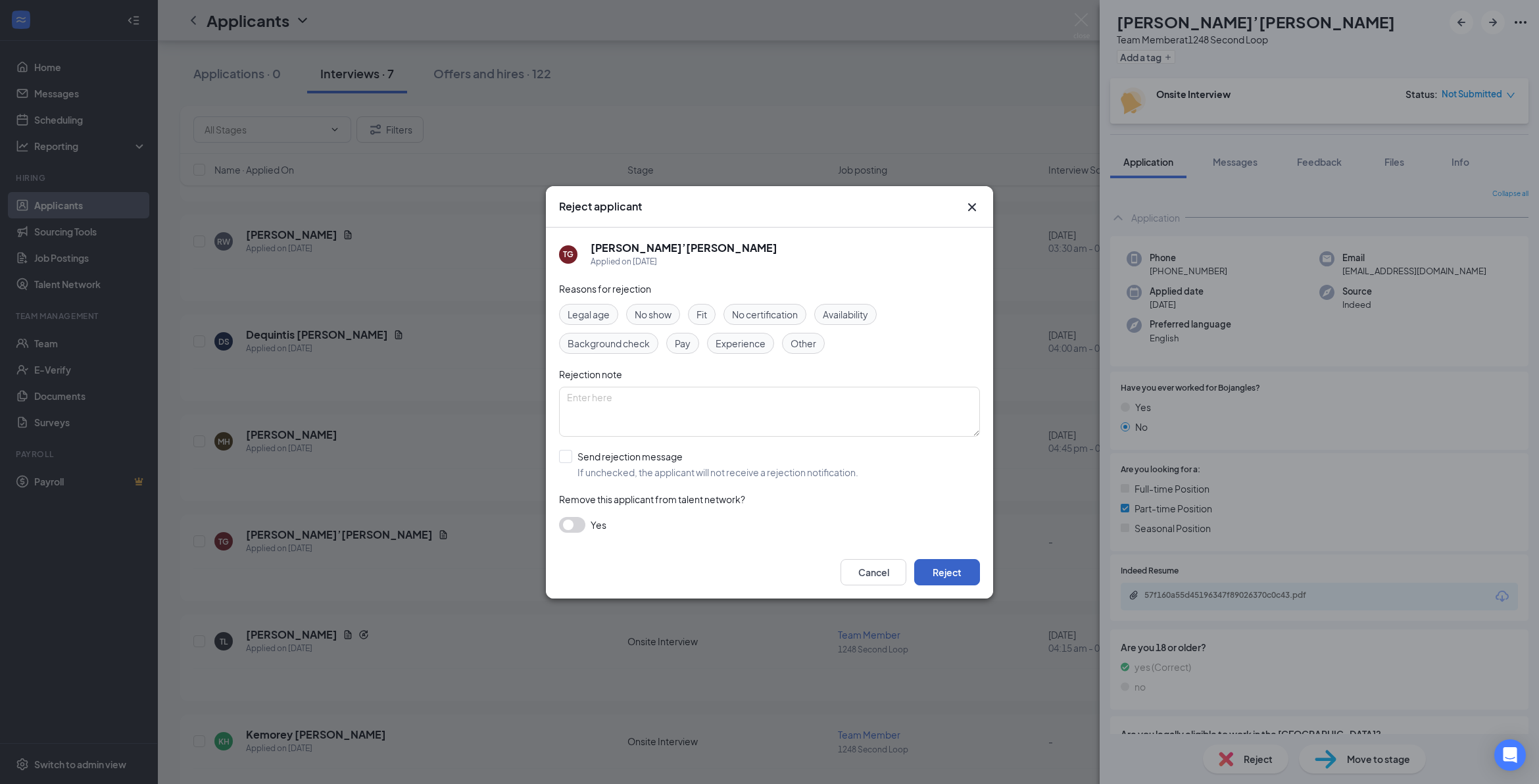
click at [800, 498] on button "Reject" at bounding box center [947, 572] width 66 height 26
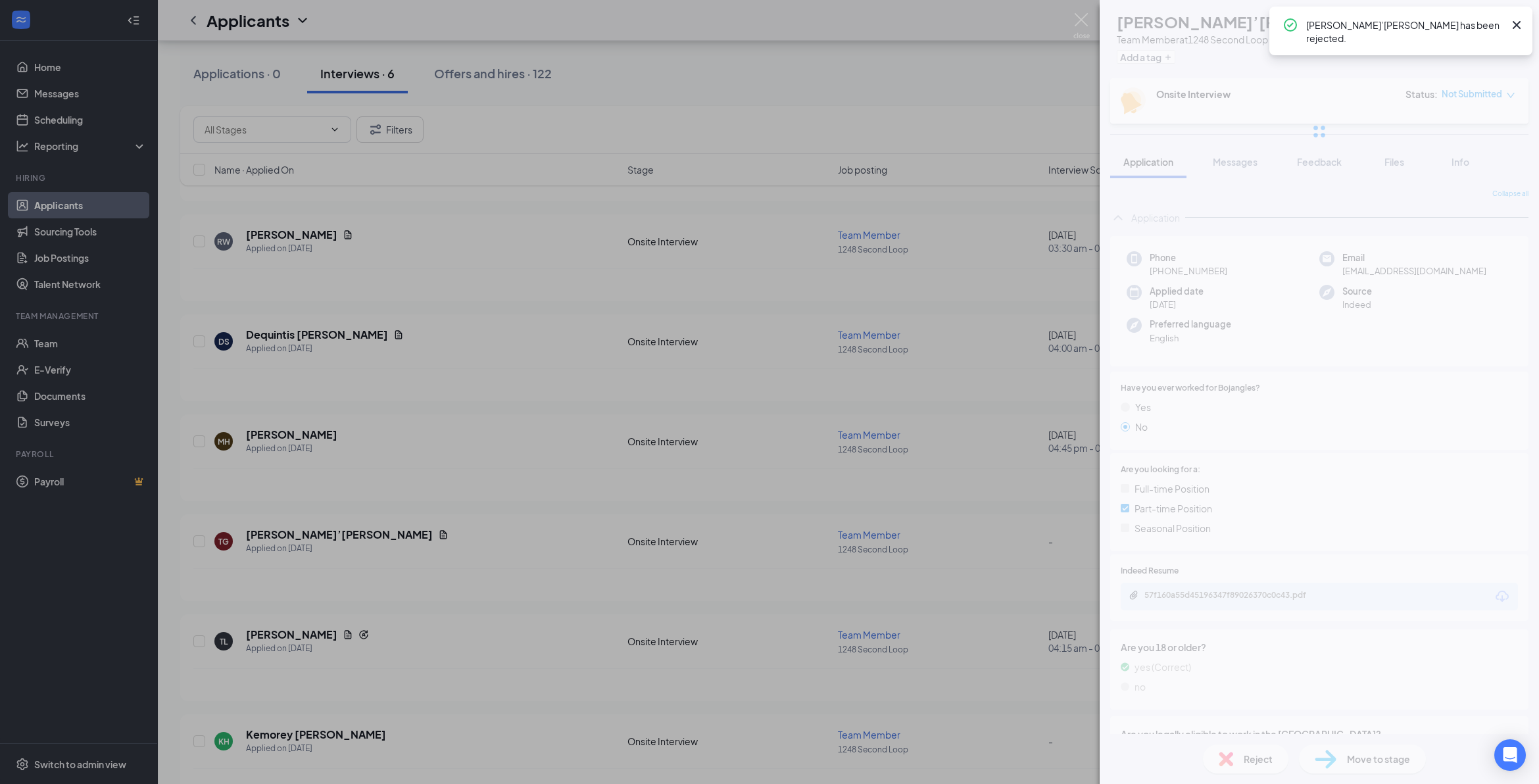
scroll to position [675, 0]
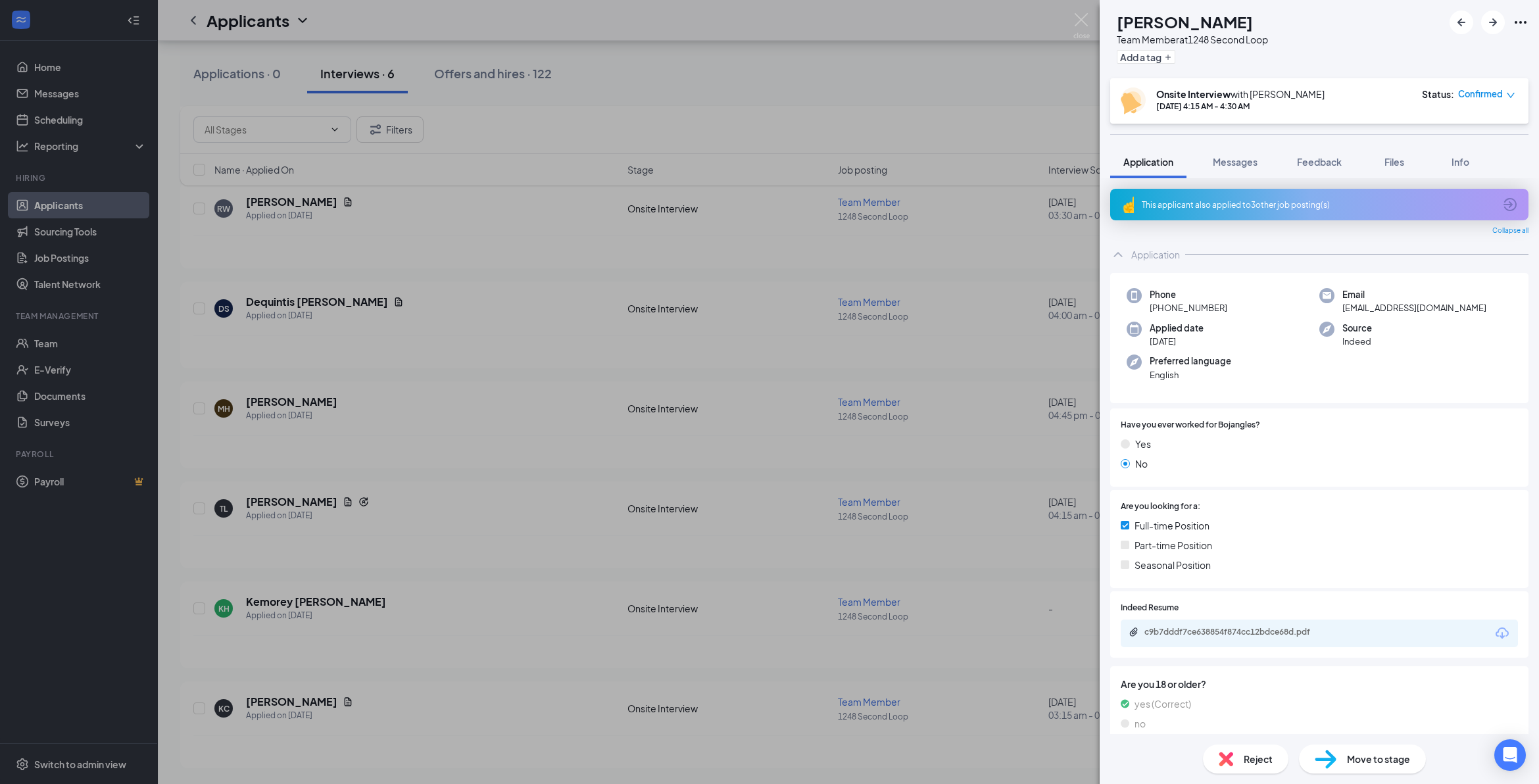
click at [800, 369] on div "TL Telvin Lighty Team Member at 1248 Second Loop Add a tag Onsite Interview wit…" at bounding box center [770, 392] width 1539 height 784
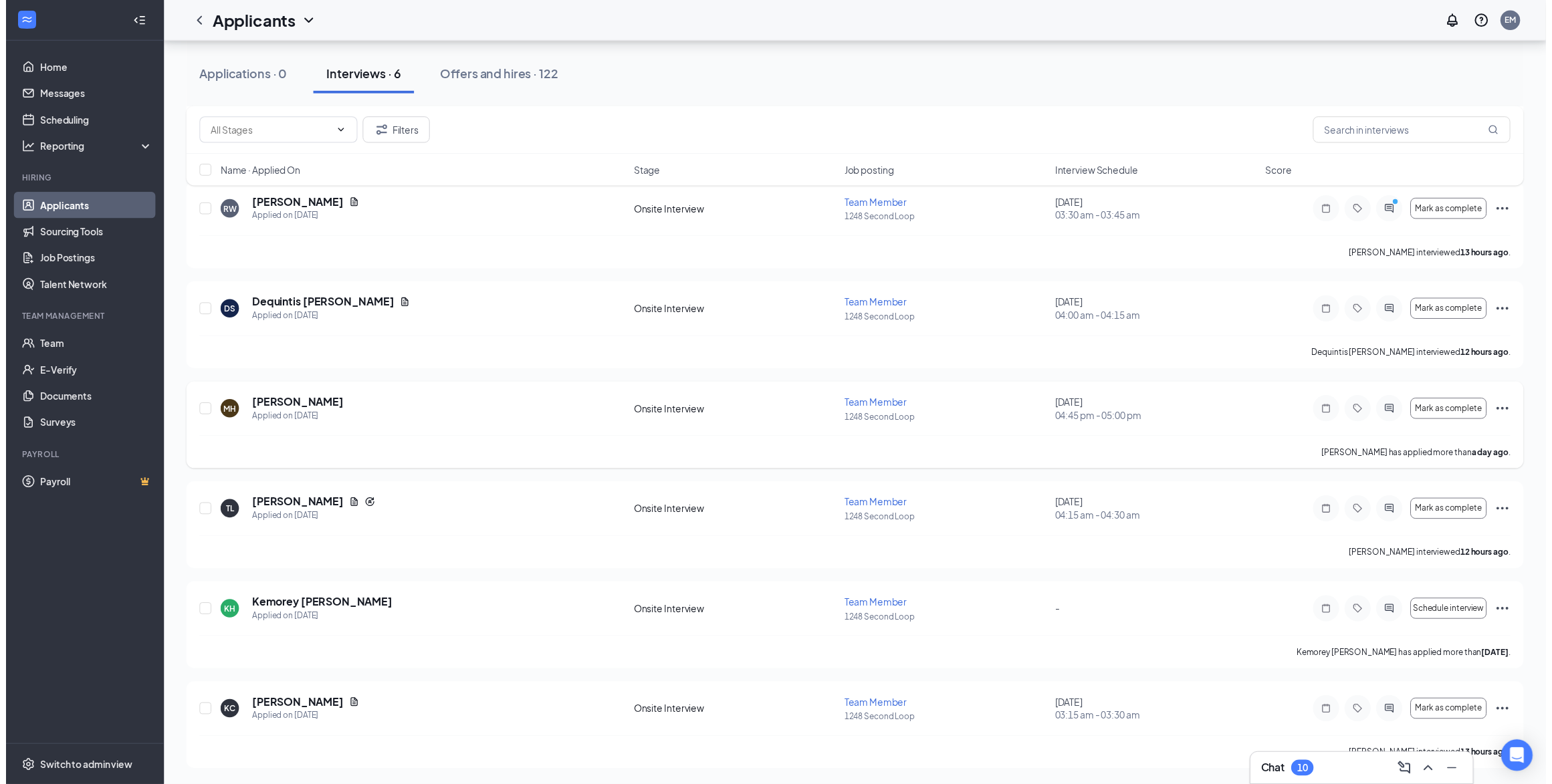
scroll to position [698, 0]
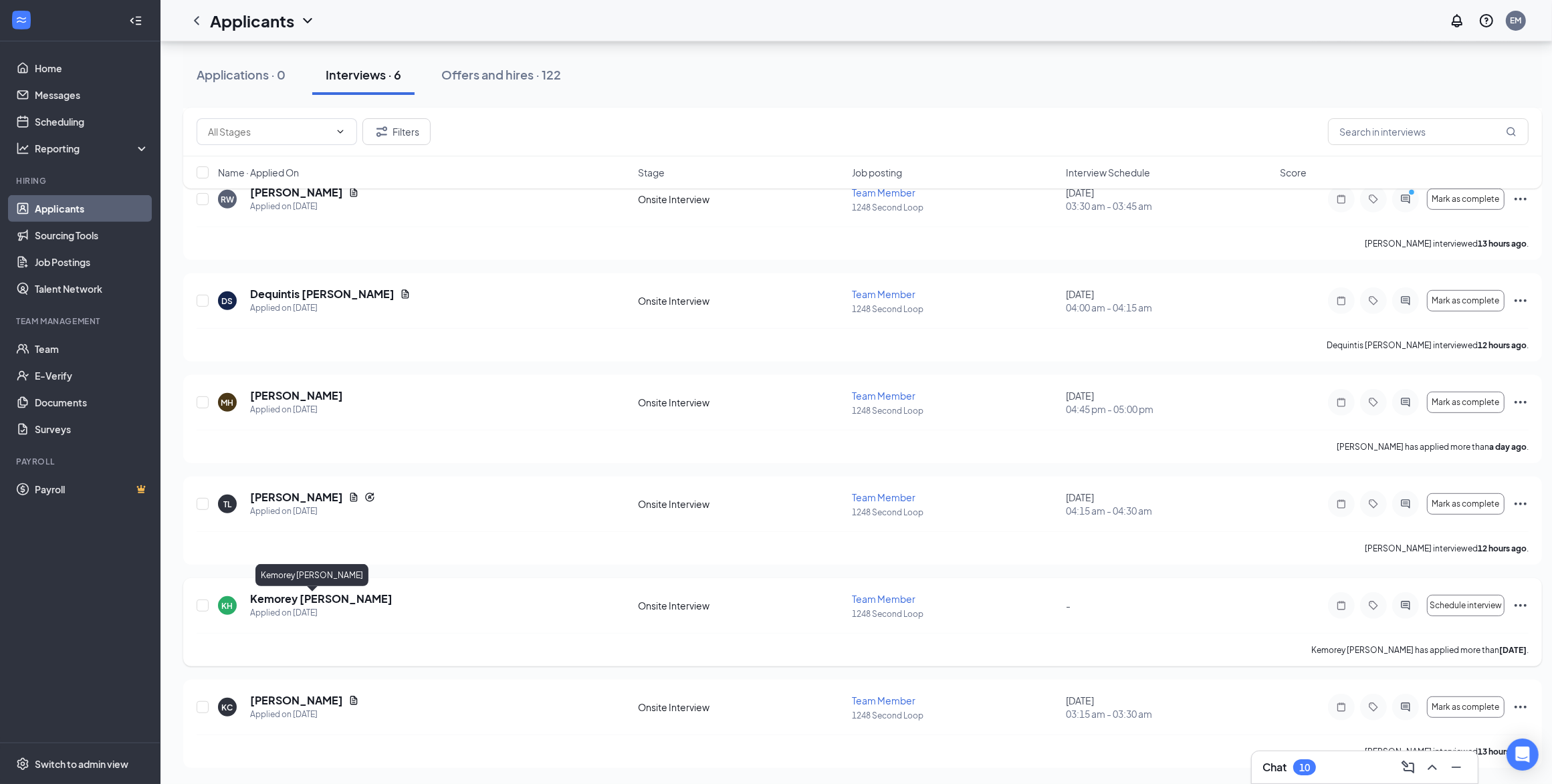
click at [308, 506] on h5 "Kemorey Hough" at bounding box center [321, 599] width 143 height 14
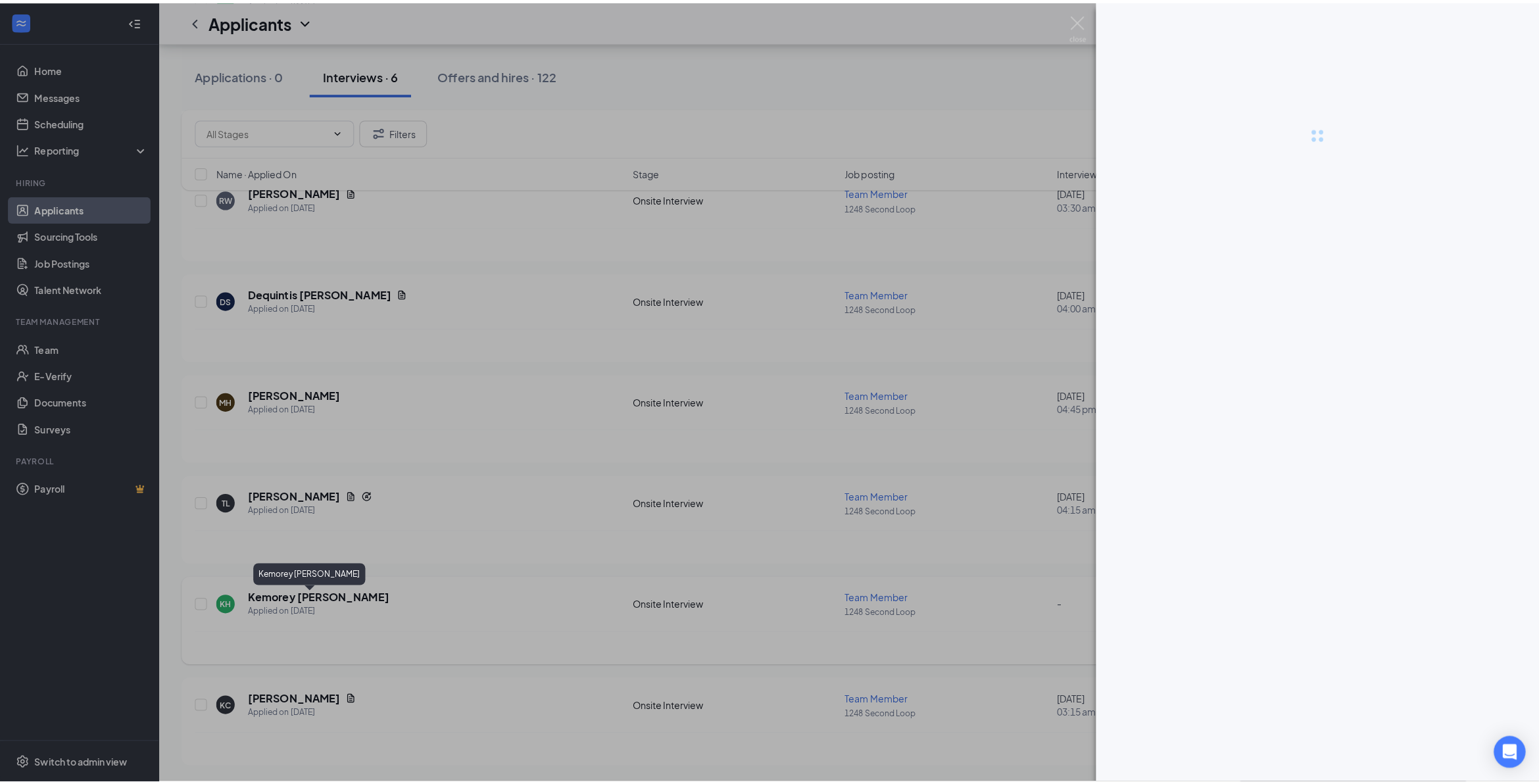
scroll to position [675, 0]
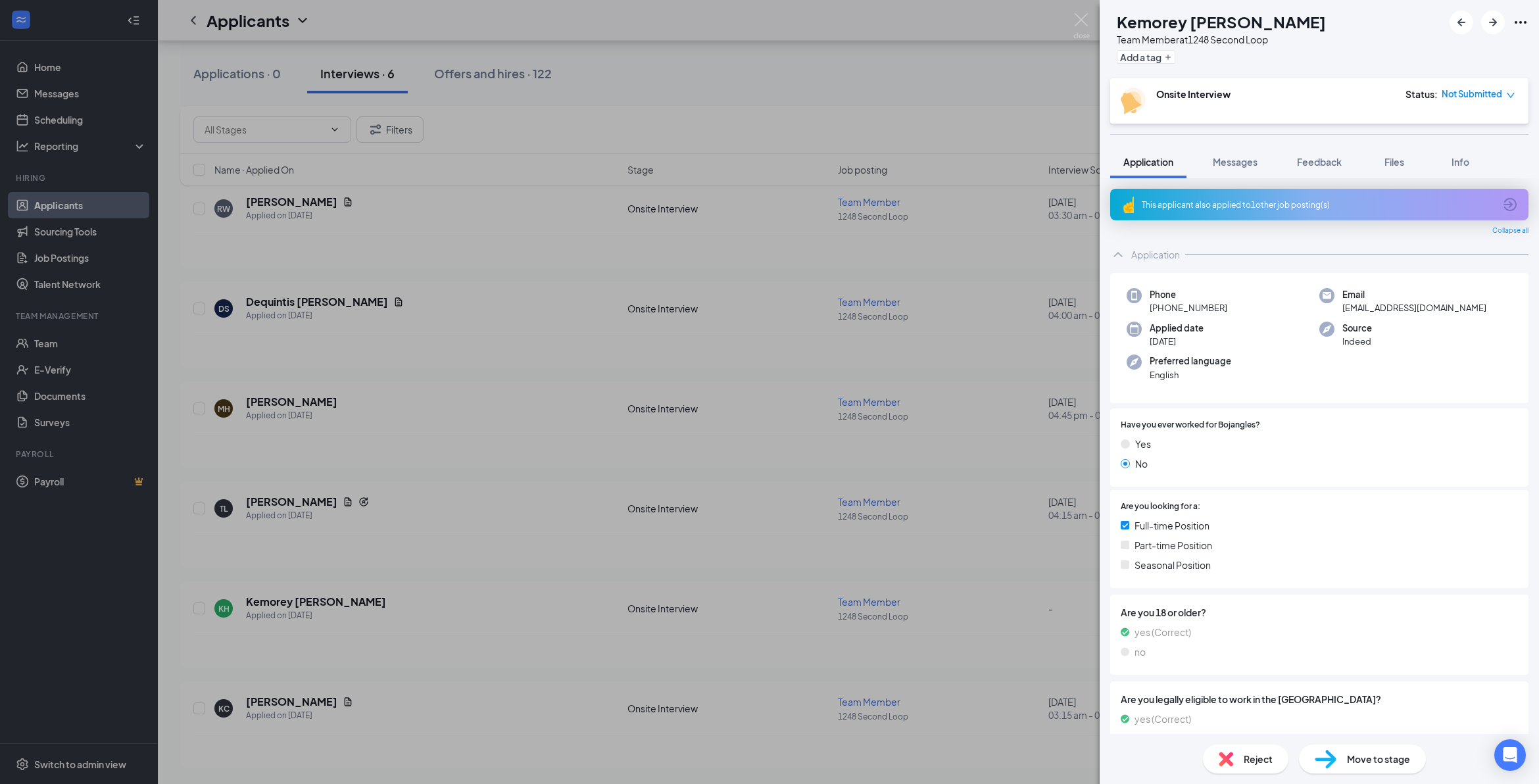
click at [800, 498] on span "Reject" at bounding box center [1258, 759] width 29 height 14
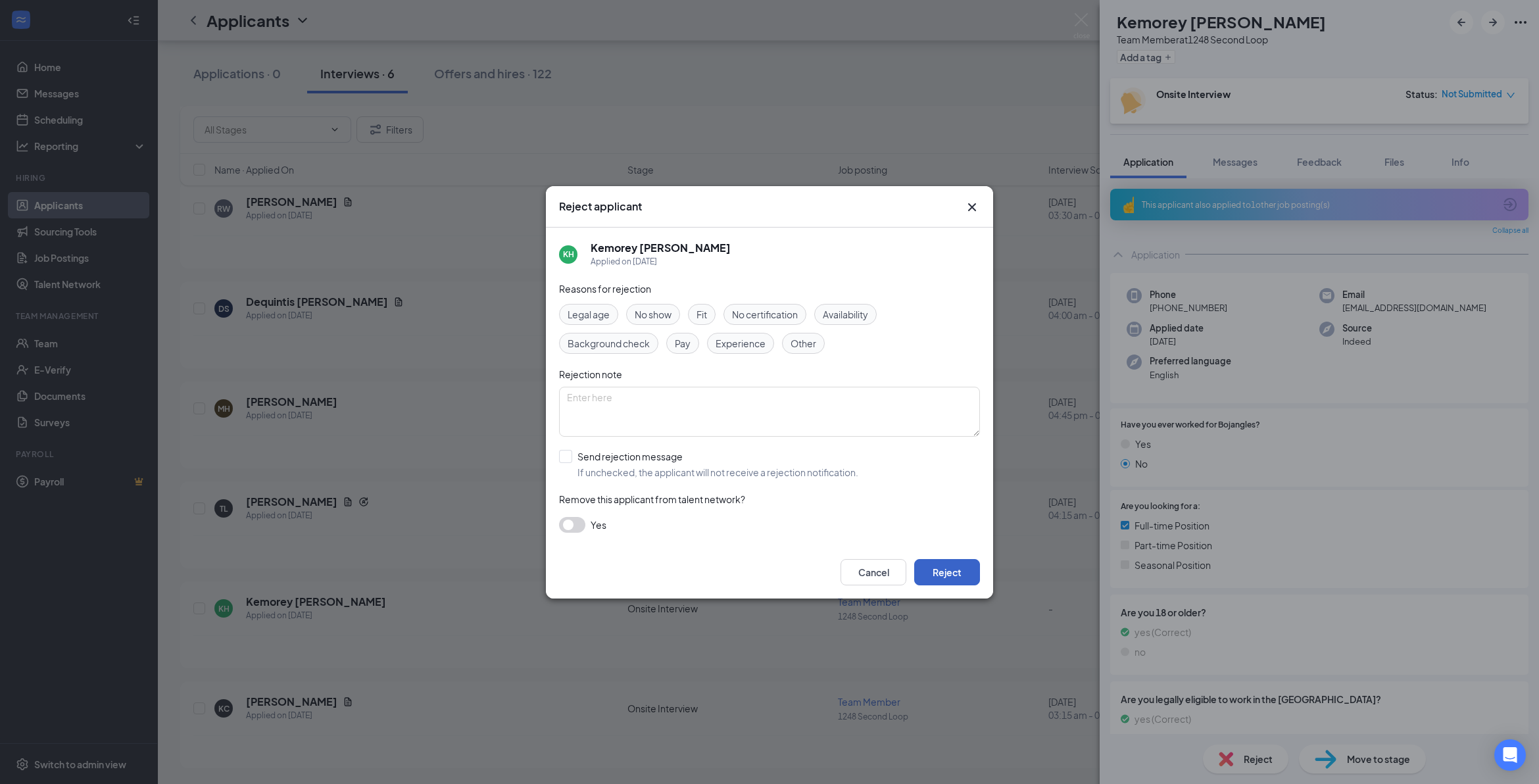
click at [800, 498] on button "Reject" at bounding box center [947, 572] width 66 height 26
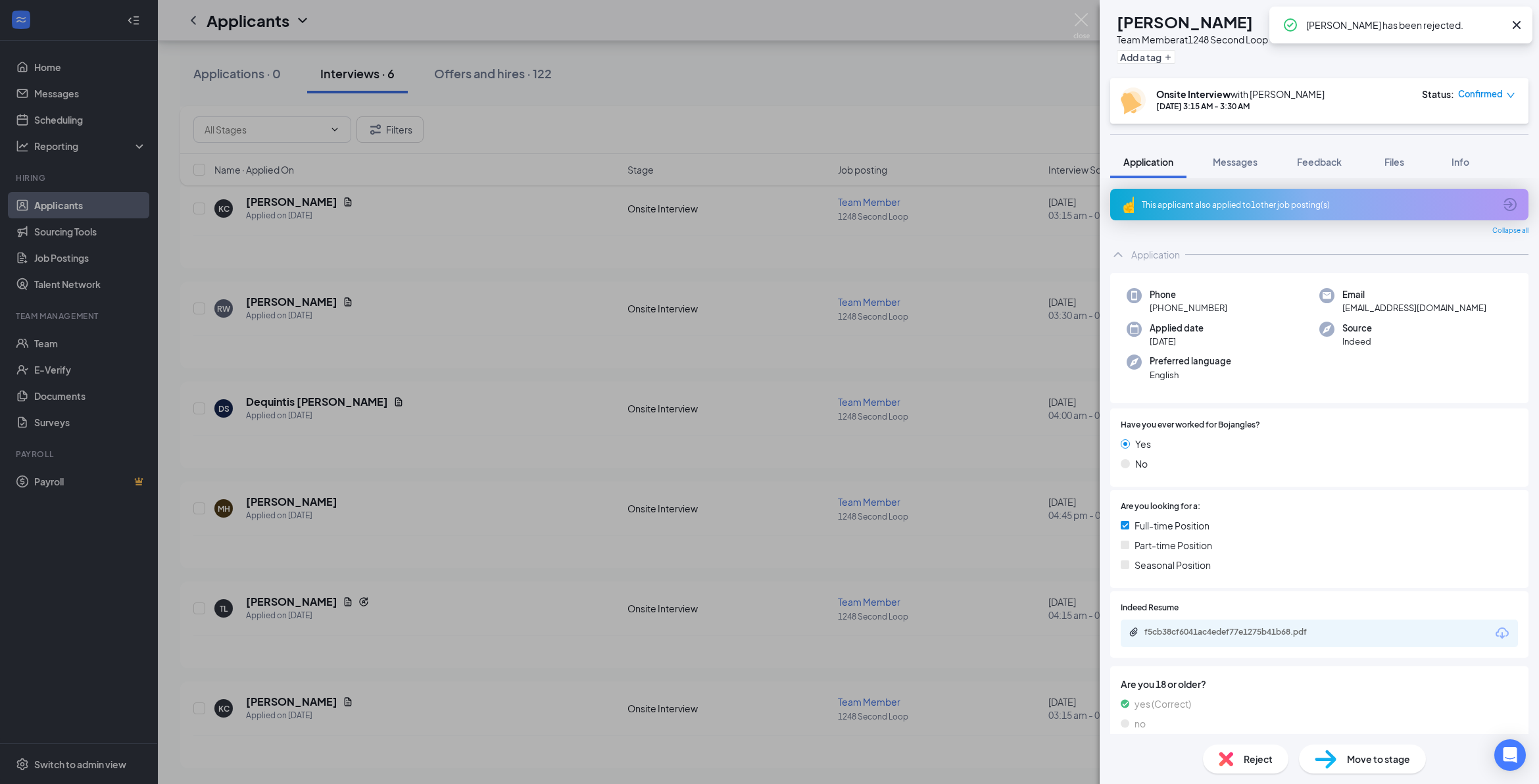
scroll to position [474, 0]
click at [278, 297] on div "KC Konalino Carson Team Member at 1248 Second Loop Add a tag Onsite Interview w…" at bounding box center [770, 392] width 1539 height 784
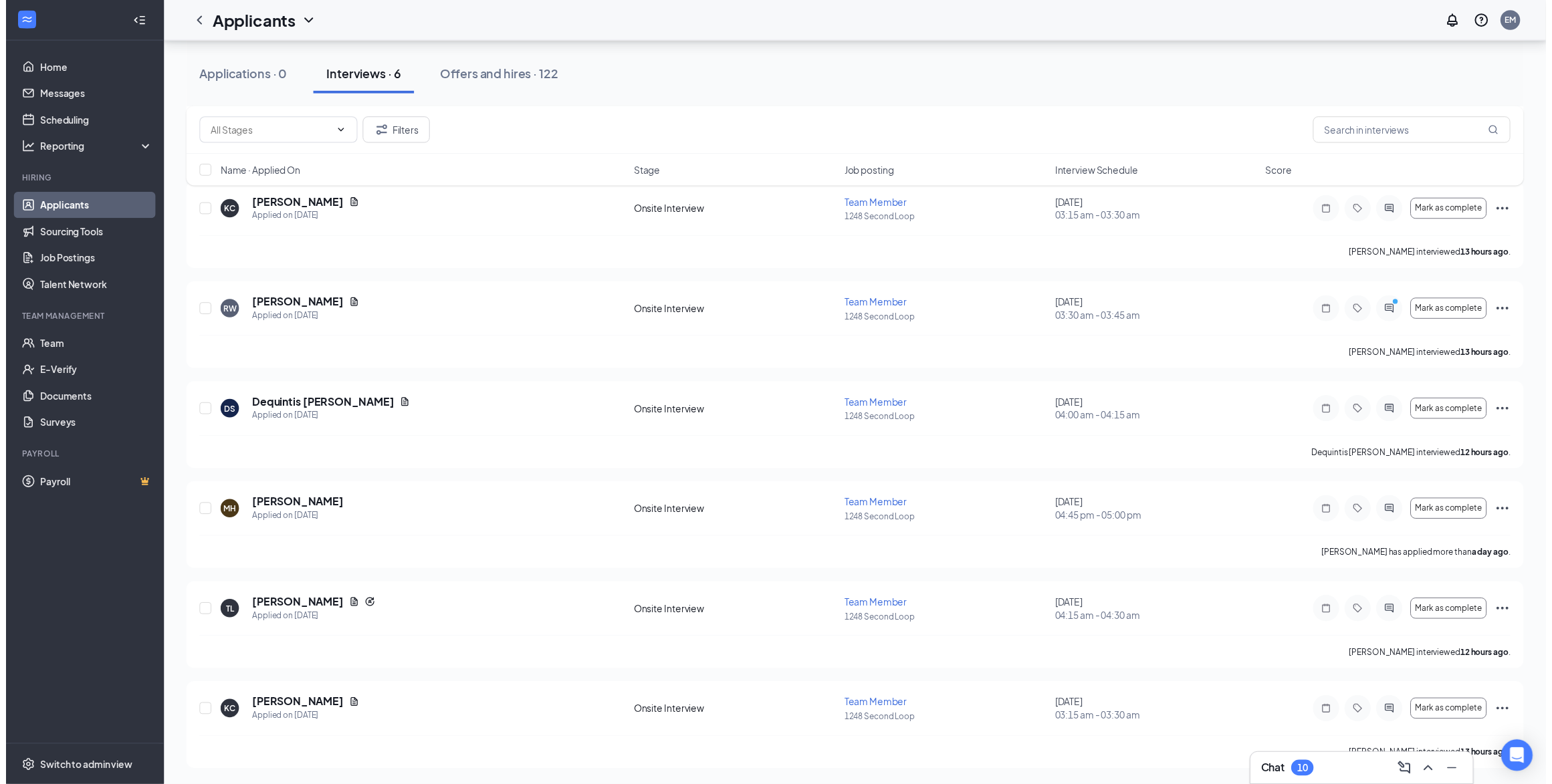
scroll to position [495, 0]
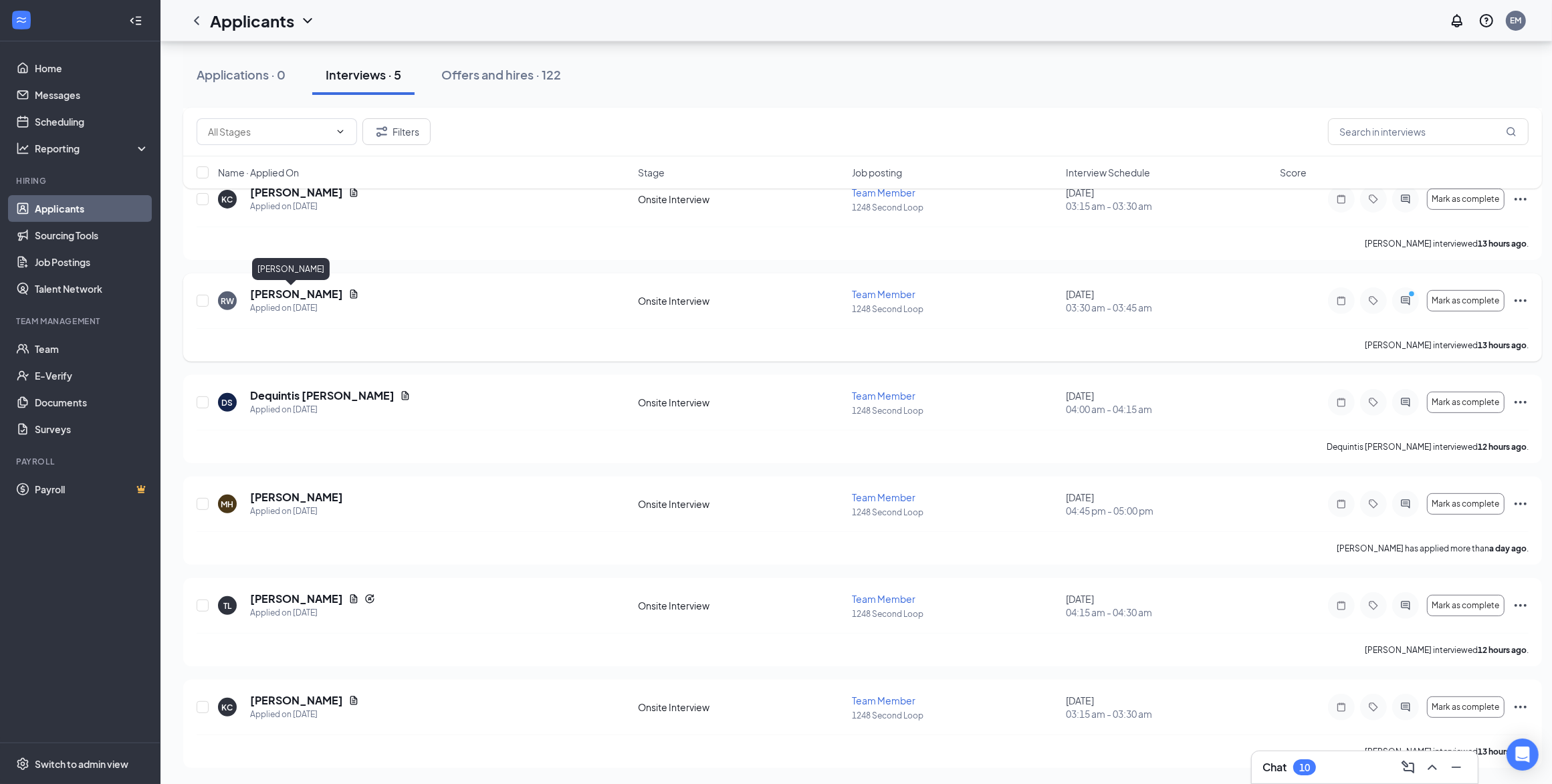
click at [269, 292] on h5 "[PERSON_NAME]" at bounding box center [296, 294] width 93 height 14
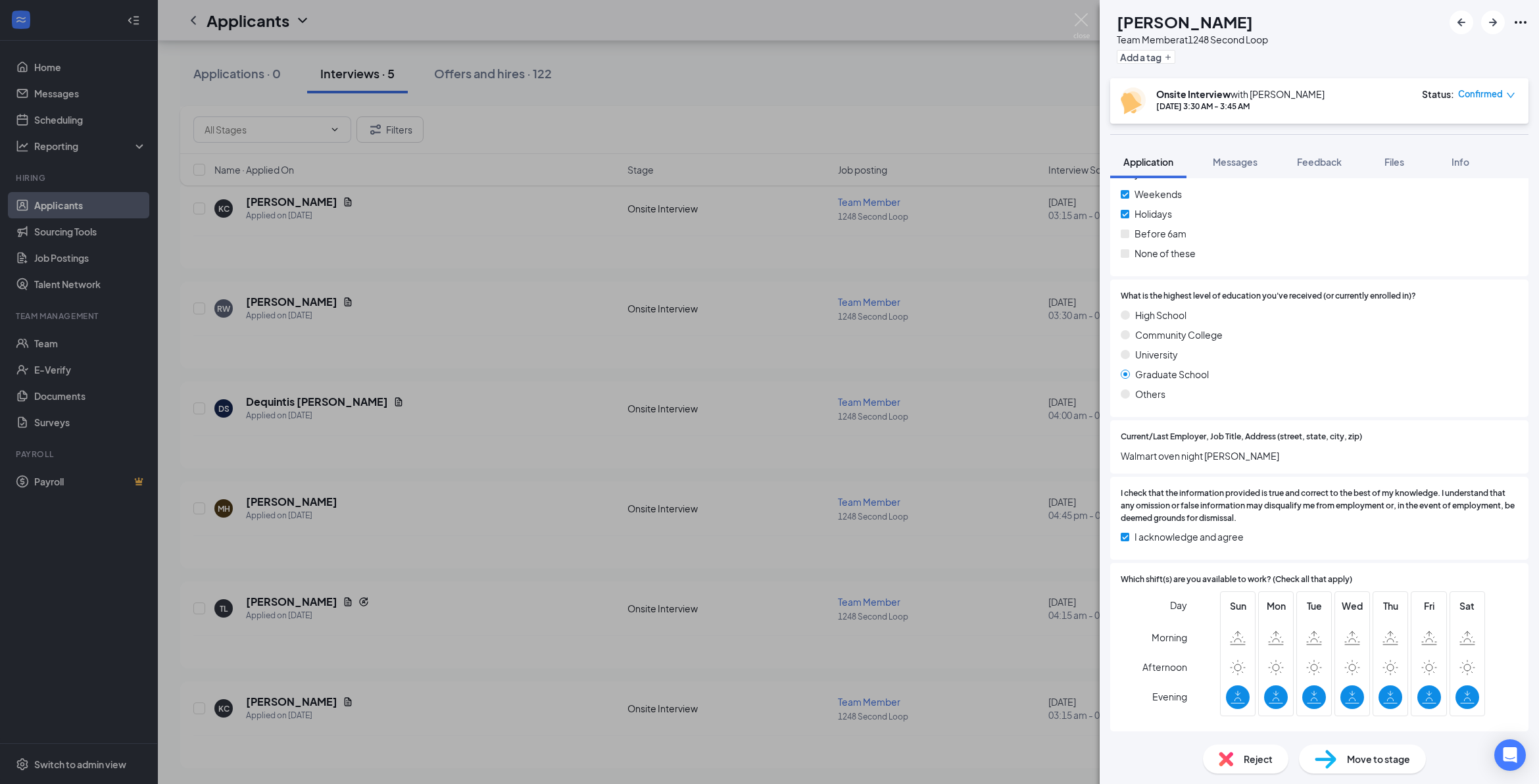
scroll to position [954, 0]
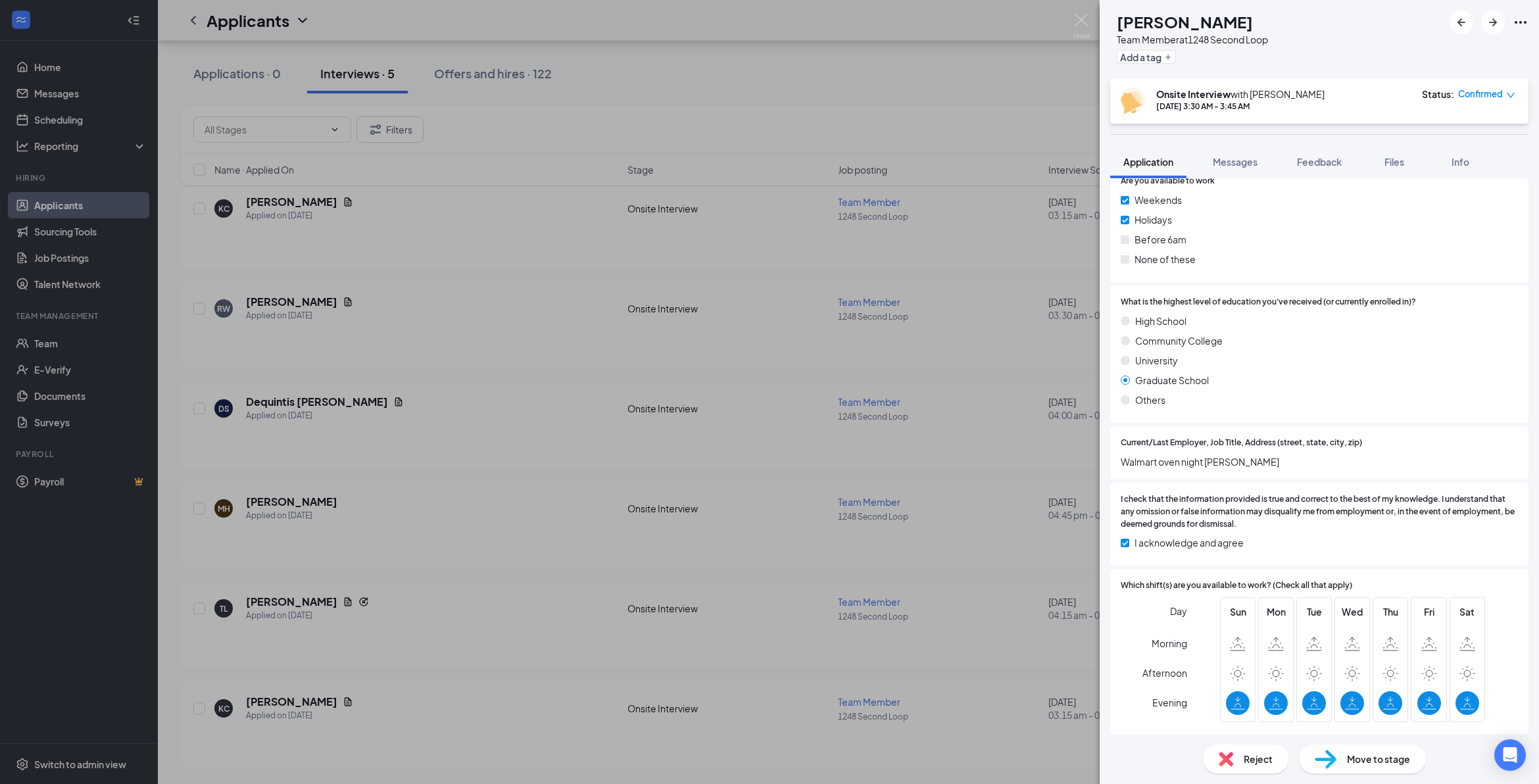
click at [800, 498] on span "Move to stage" at bounding box center [1378, 759] width 63 height 14
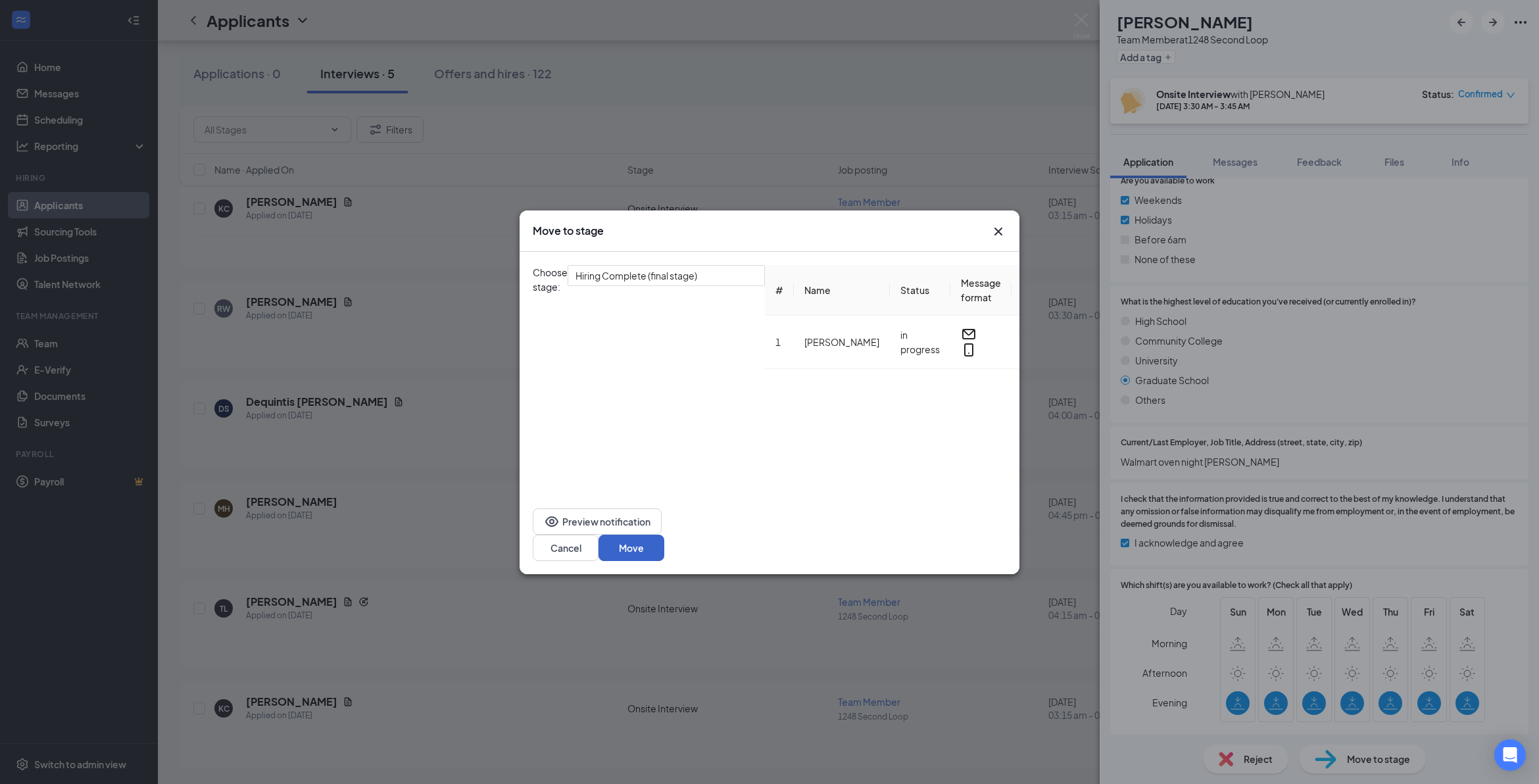
click at [665, 498] on button "Move" at bounding box center [631, 547] width 66 height 26
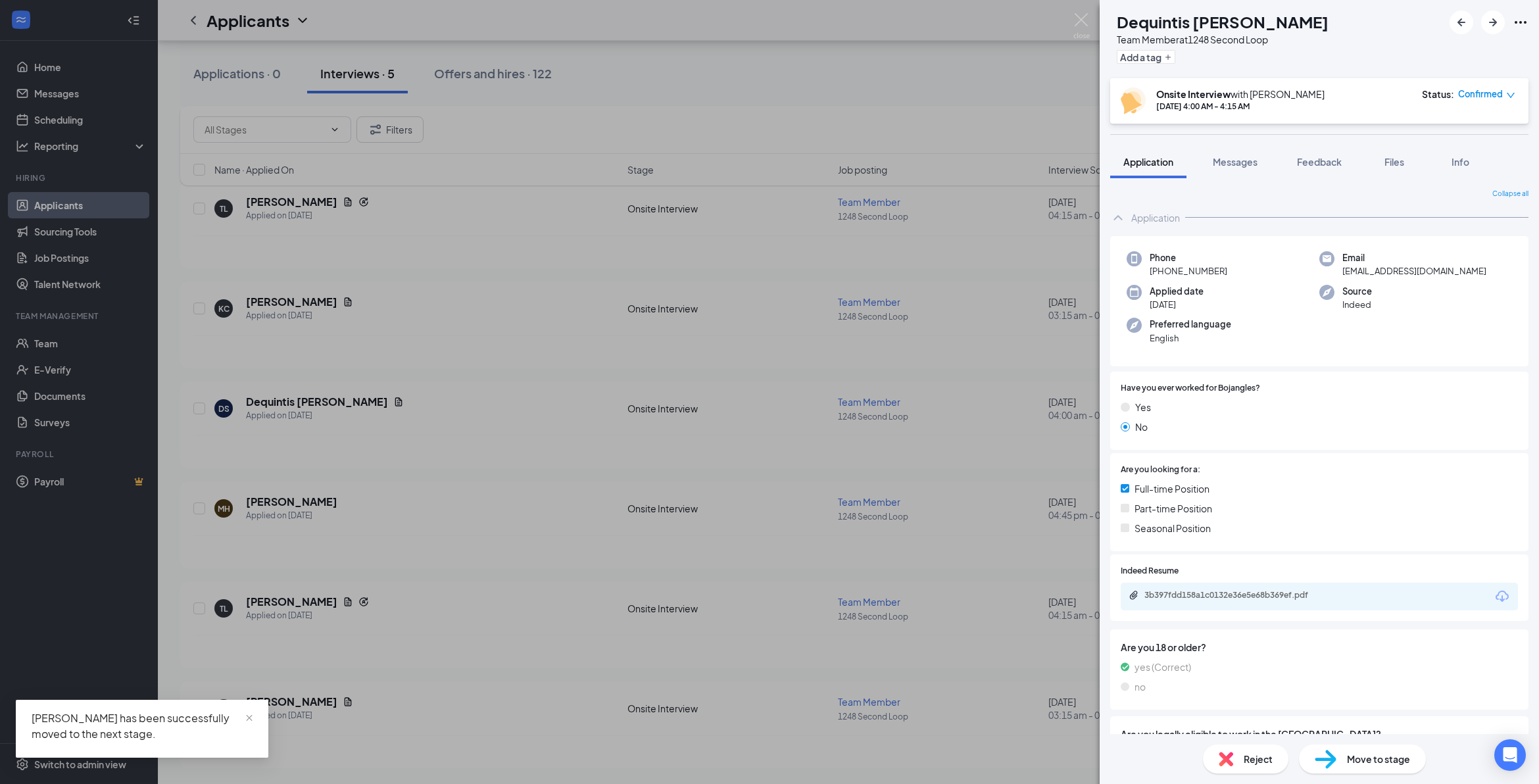
click at [487, 76] on div "DS Dequintis Spates Team Member at 1248 Second Loop Add a tag Onsite Interview …" at bounding box center [770, 392] width 1539 height 784
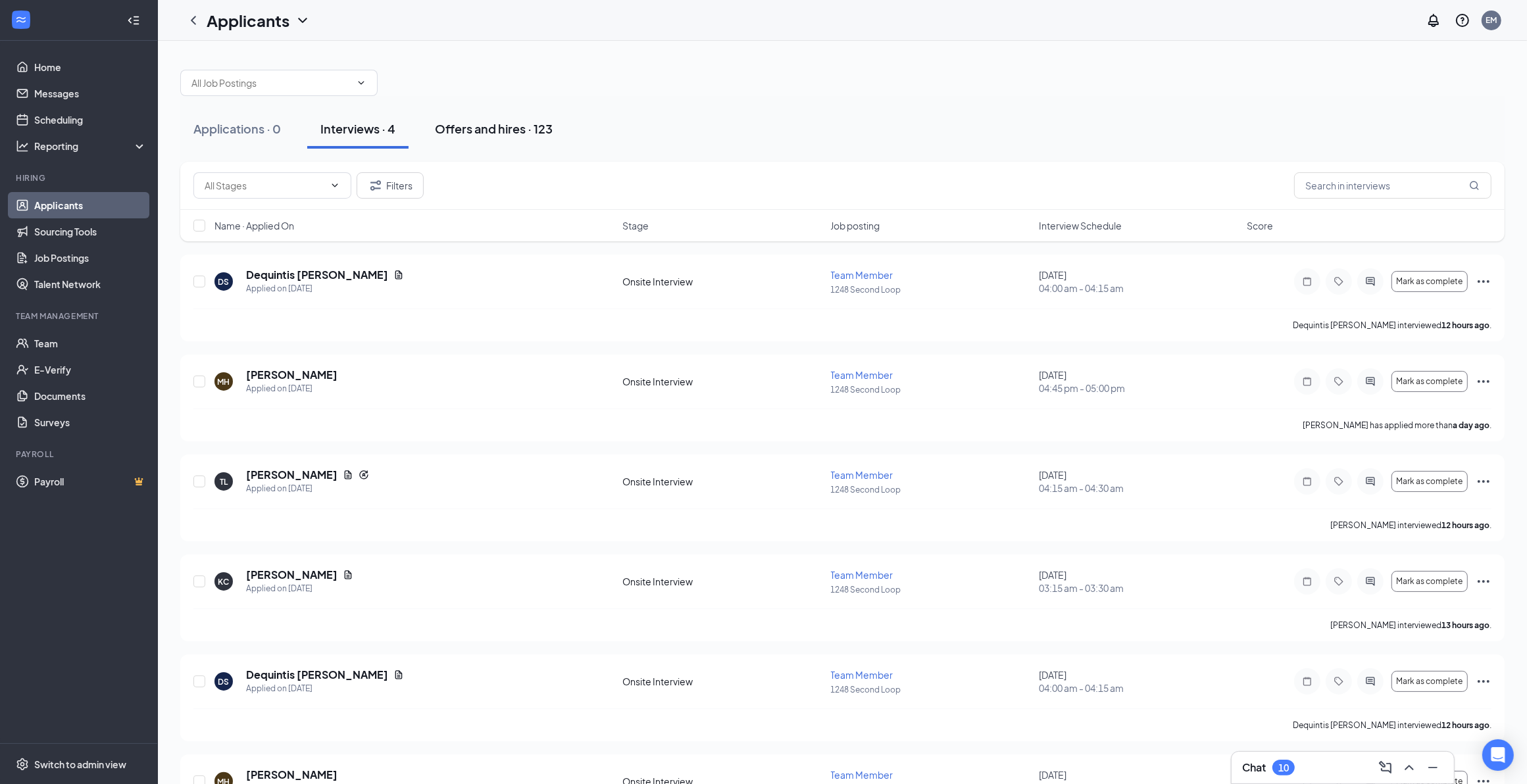
click at [499, 123] on div "Offers and hires · 123" at bounding box center [494, 128] width 118 height 16
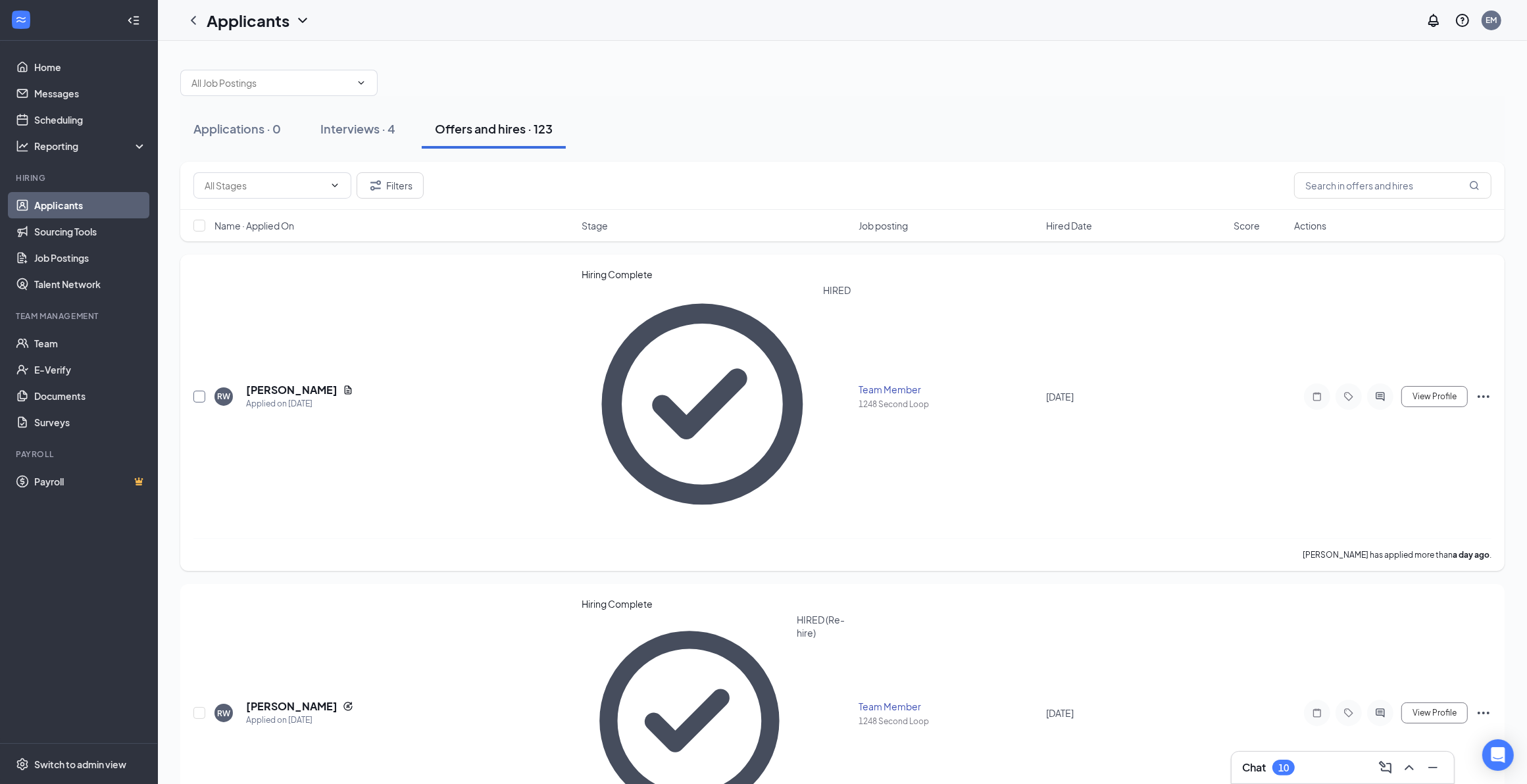
click at [198, 390] on input "checkbox" at bounding box center [199, 396] width 12 height 12
checkbox input "true"
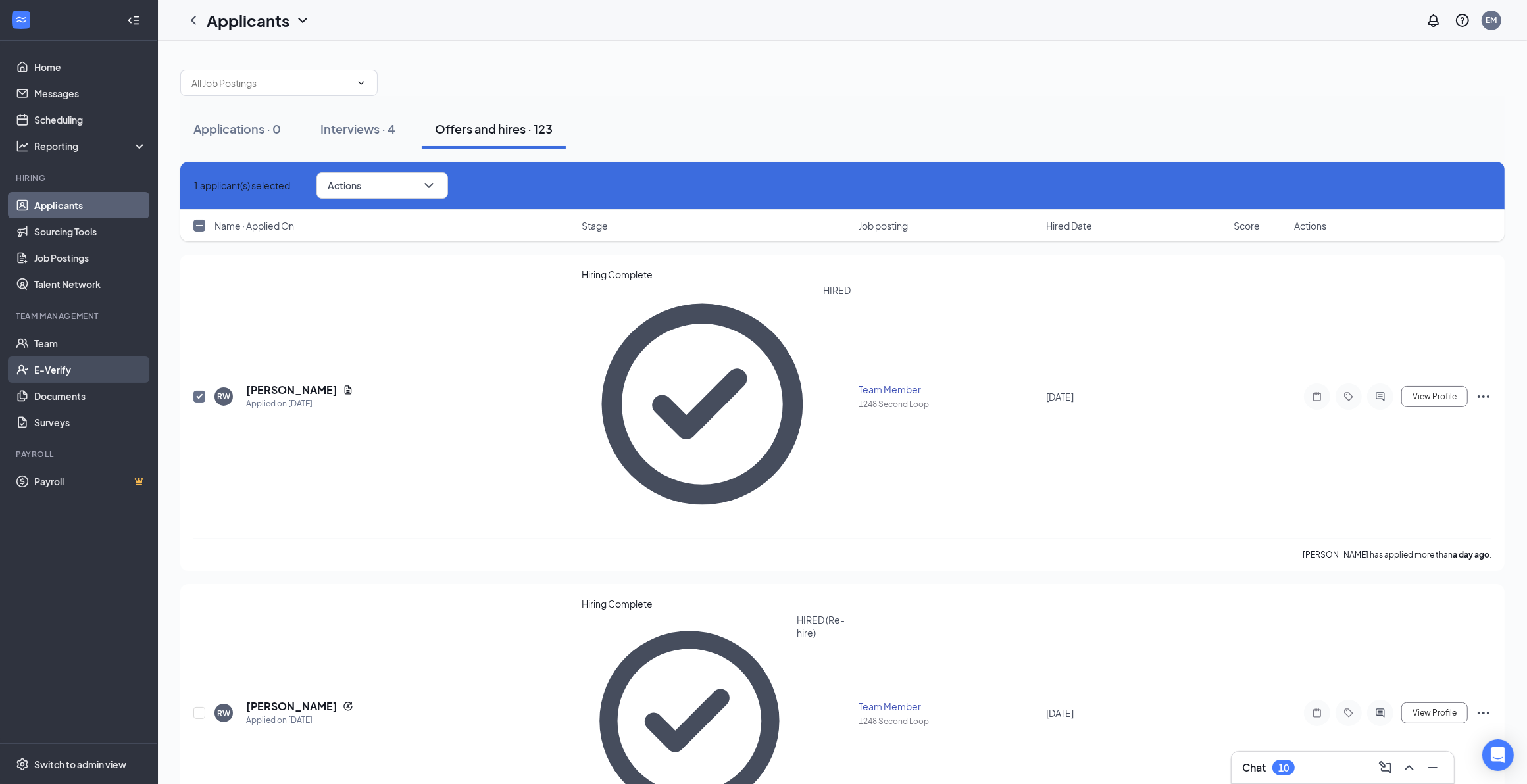
click at [70, 368] on link "E-Verify" at bounding box center [90, 369] width 113 height 26
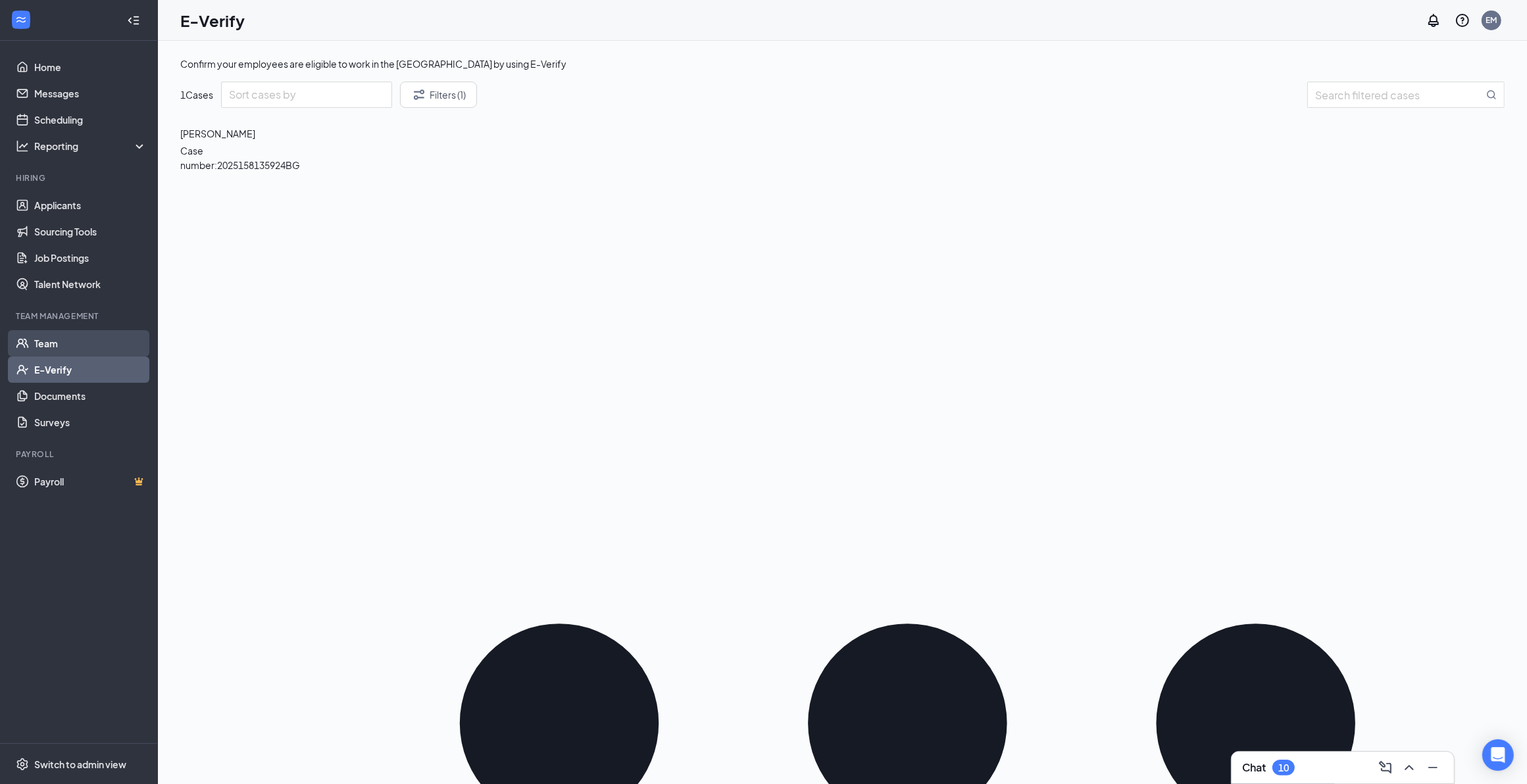
click at [67, 339] on link "Team" at bounding box center [90, 343] width 113 height 26
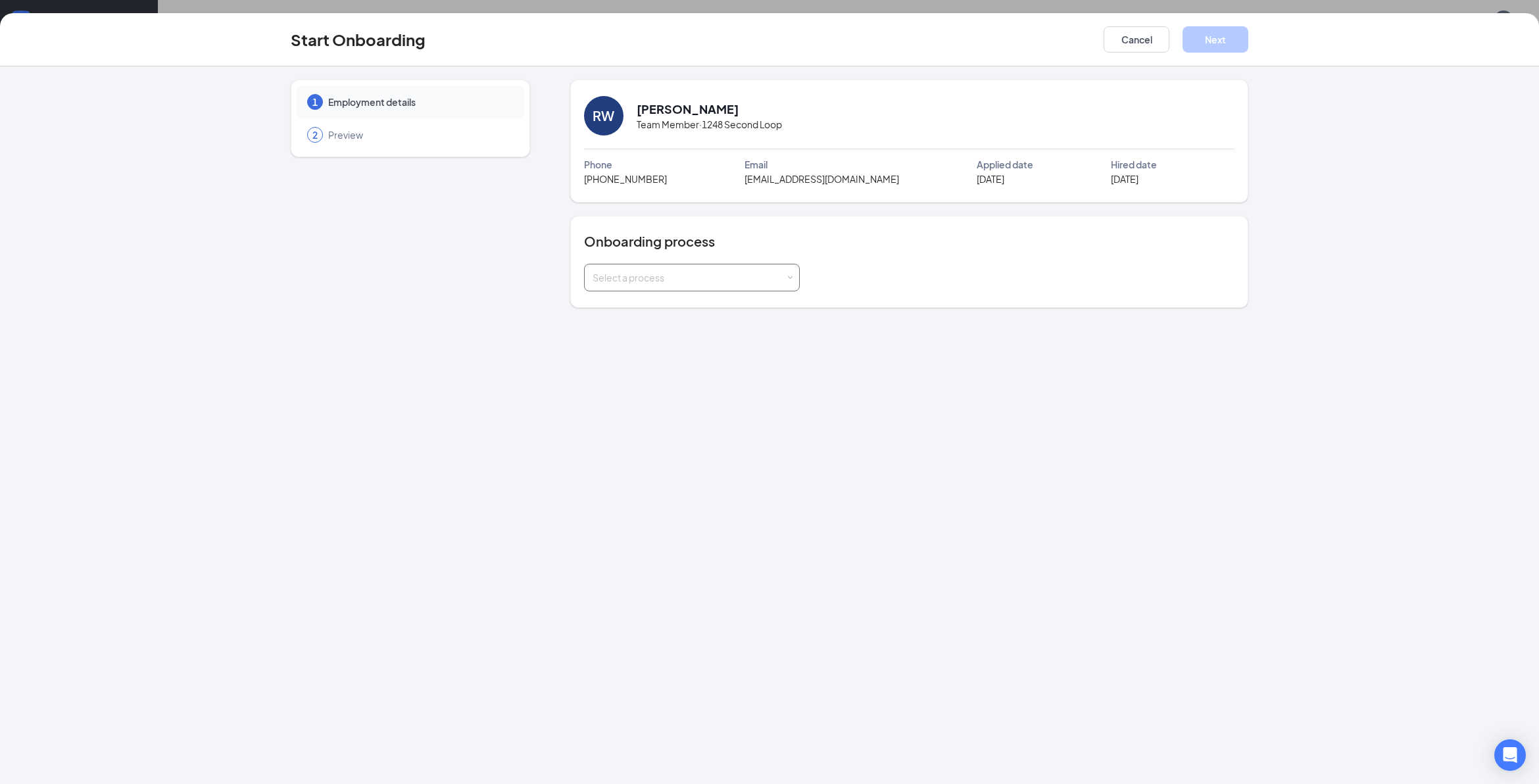
click at [692, 274] on div "Select a process" at bounding box center [689, 277] width 193 height 13
click at [663, 326] on li "Team Member" at bounding box center [691, 329] width 216 height 23
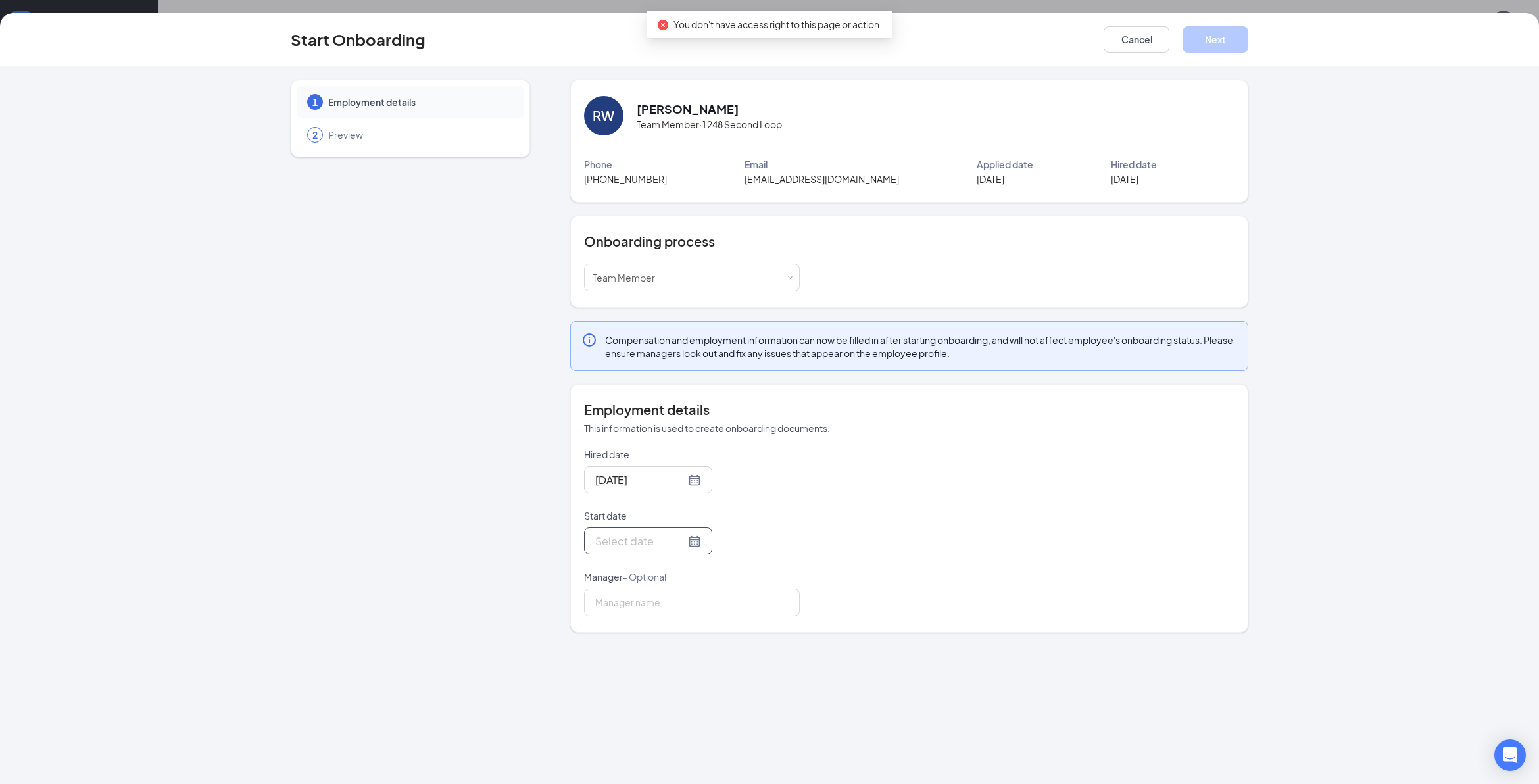
click at [676, 541] on div at bounding box center [648, 540] width 106 height 16
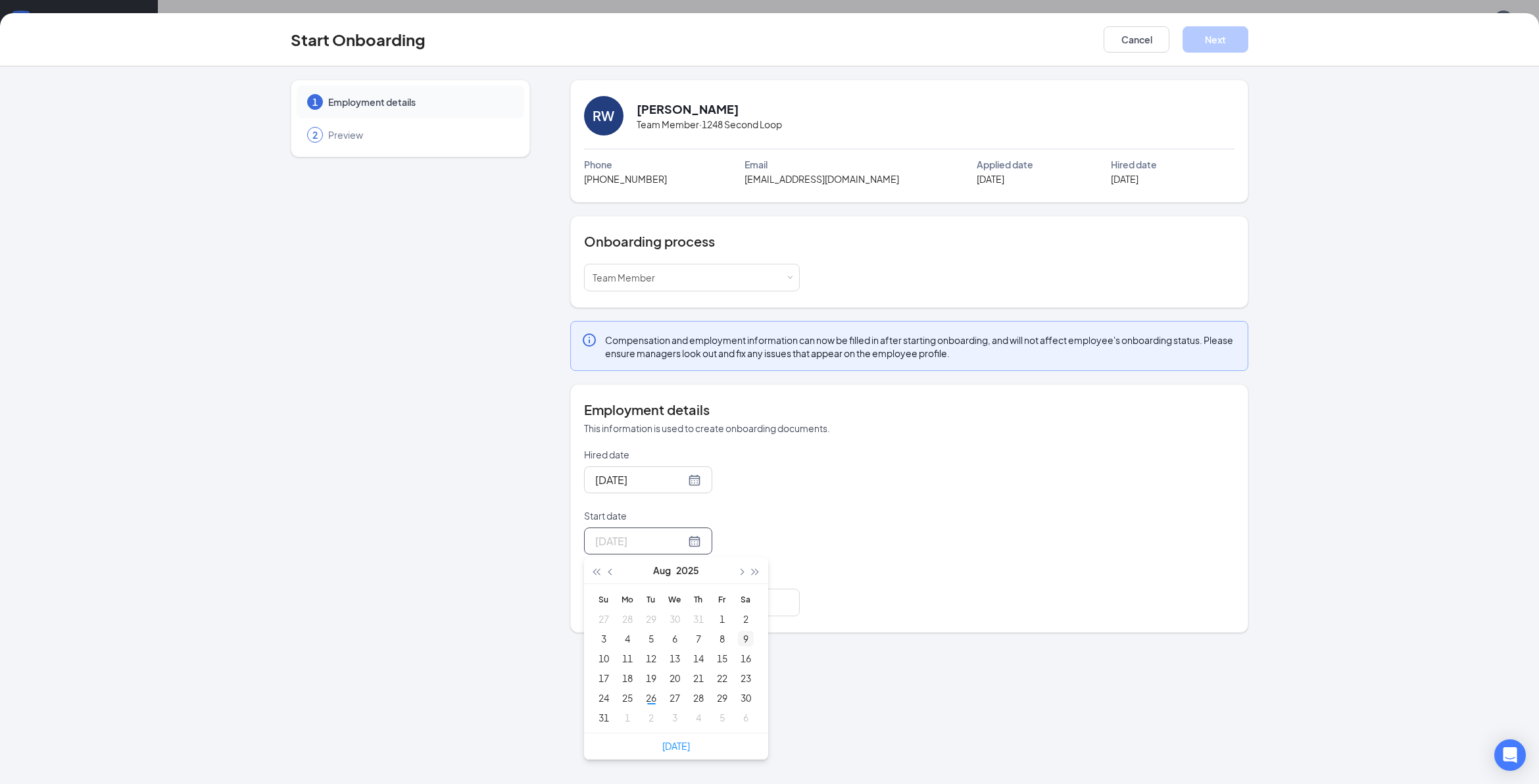
type input "[DATE]"
click at [675, 718] on div "3" at bounding box center [675, 717] width 16 height 16
click at [615, 606] on input "Manager - Optional" at bounding box center [692, 602] width 216 height 28
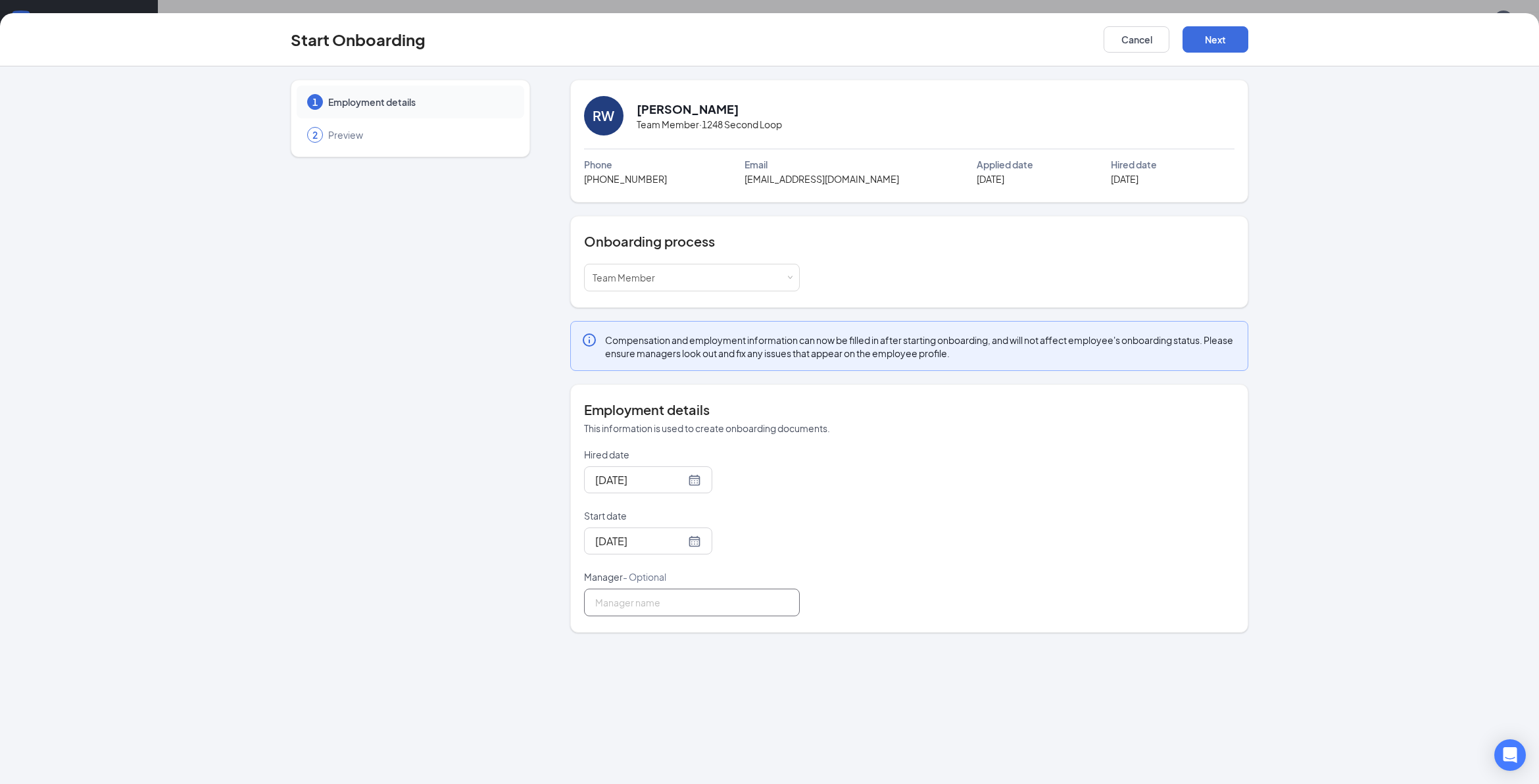
type input "[PERSON_NAME]"
click at [1208, 35] on button "Next" at bounding box center [1215, 39] width 66 height 26
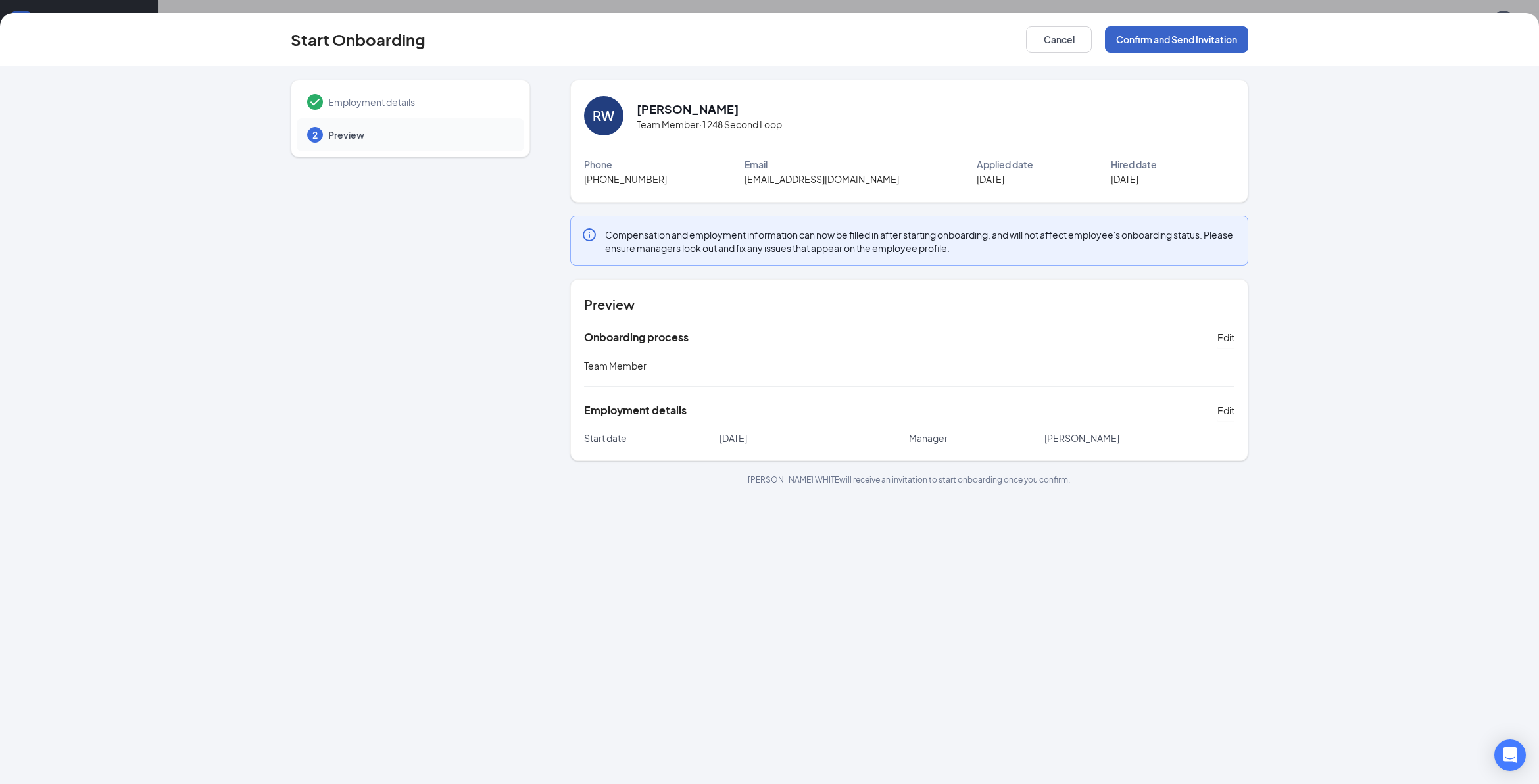
click at [1174, 30] on button "Confirm and Send Invitation" at bounding box center [1177, 39] width 143 height 26
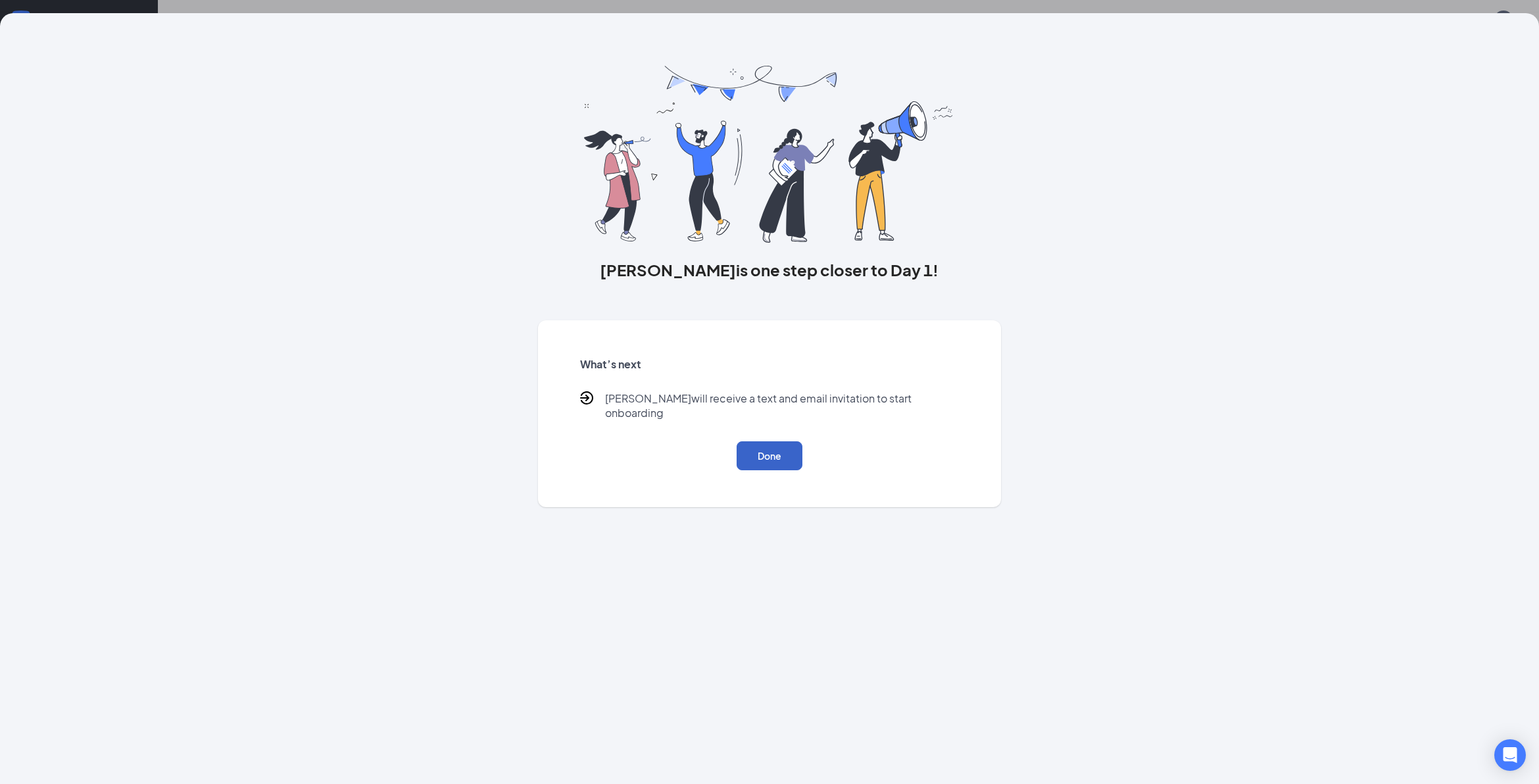
click at [770, 441] on button "Done" at bounding box center [770, 455] width 66 height 29
